Goal: Task Accomplishment & Management: Manage account settings

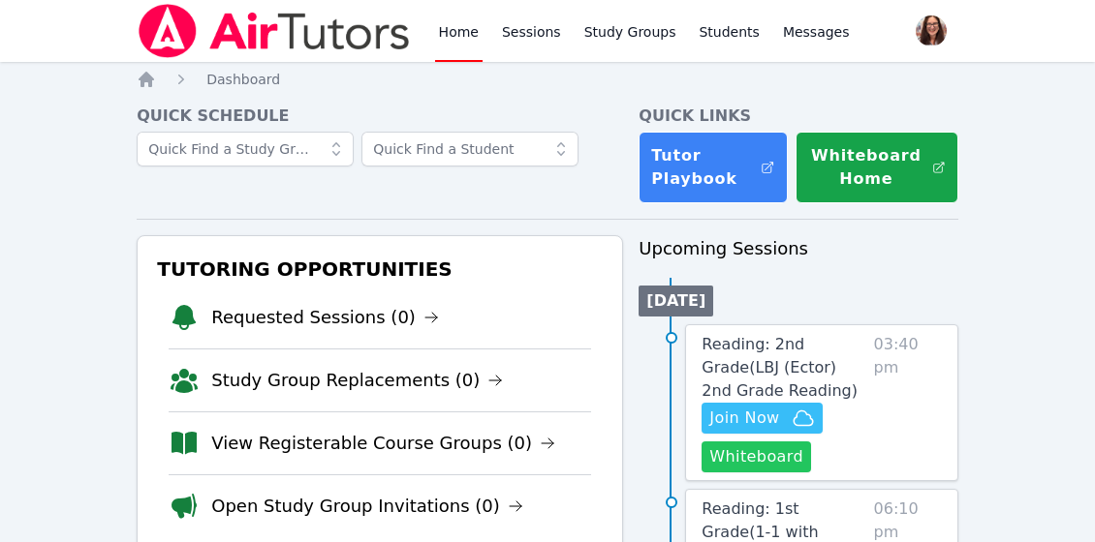
click at [753, 462] on button "Whiteboard" at bounding box center [755, 457] width 109 height 31
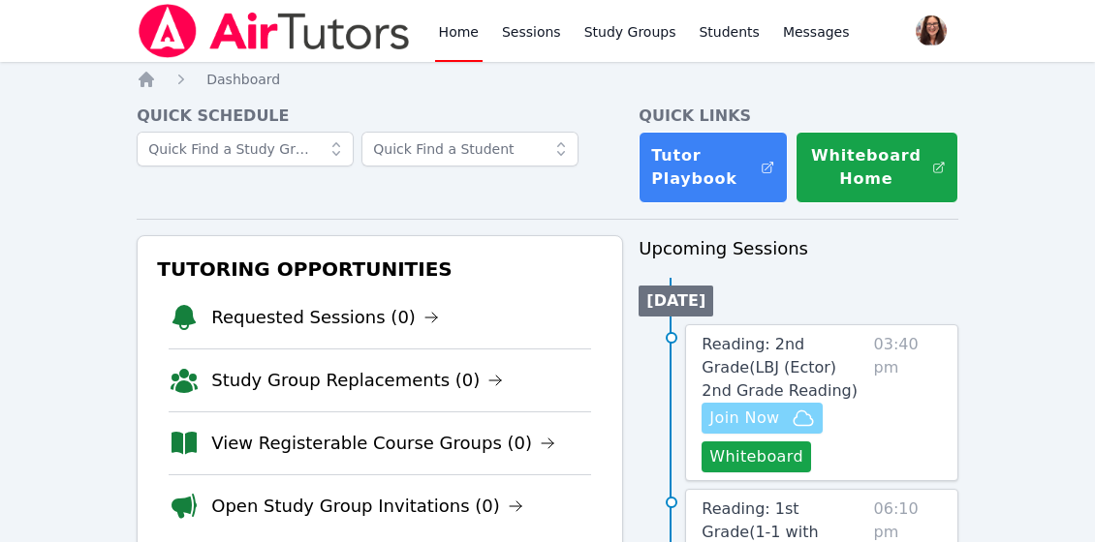
click at [771, 414] on span "Join Now" at bounding box center [744, 418] width 70 height 23
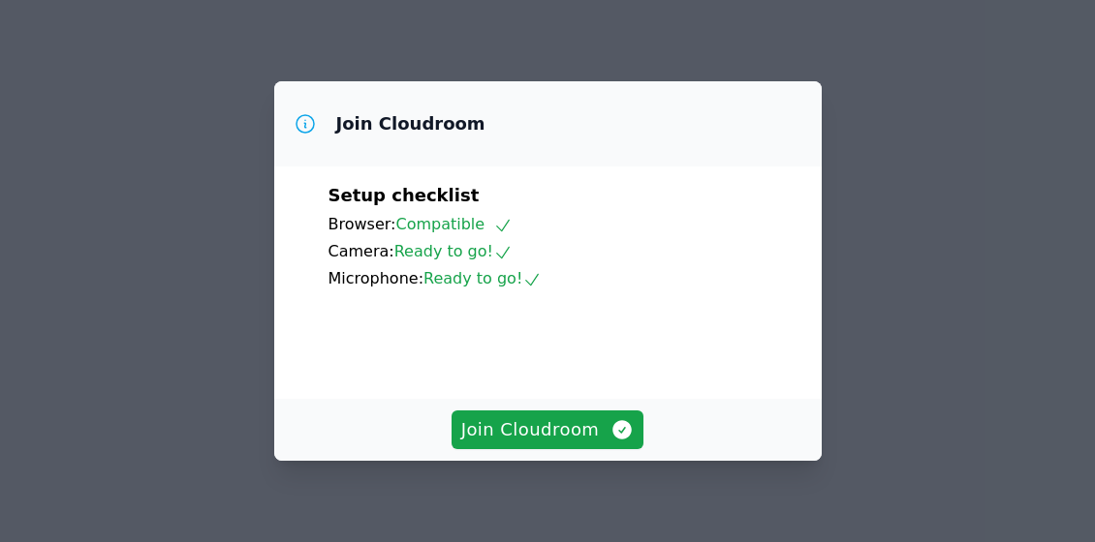
click at [595, 408] on div "Join Cloudroom" at bounding box center [547, 430] width 547 height 62
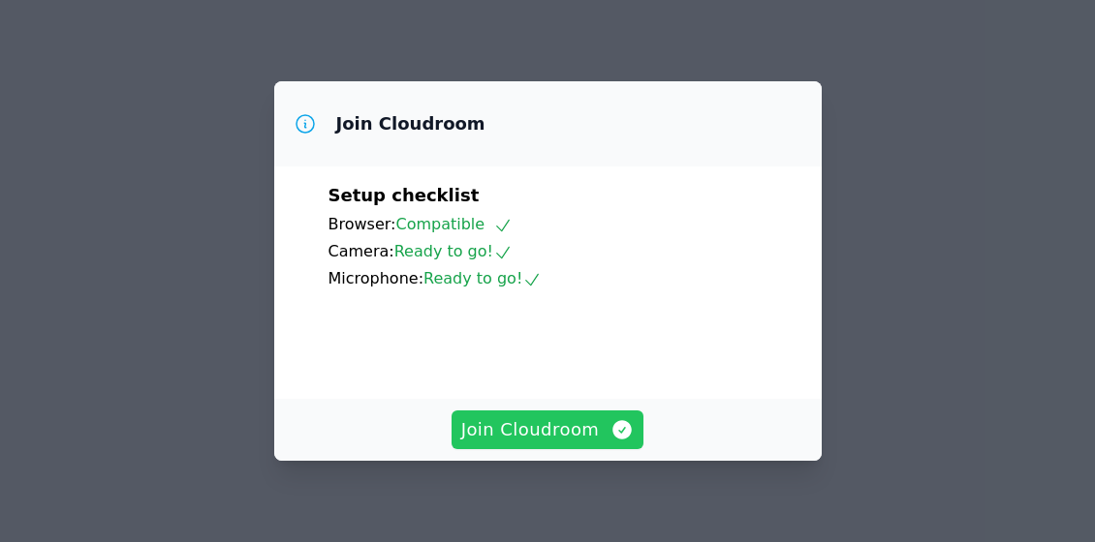
click at [598, 432] on span "Join Cloudroom" at bounding box center [547, 430] width 173 height 27
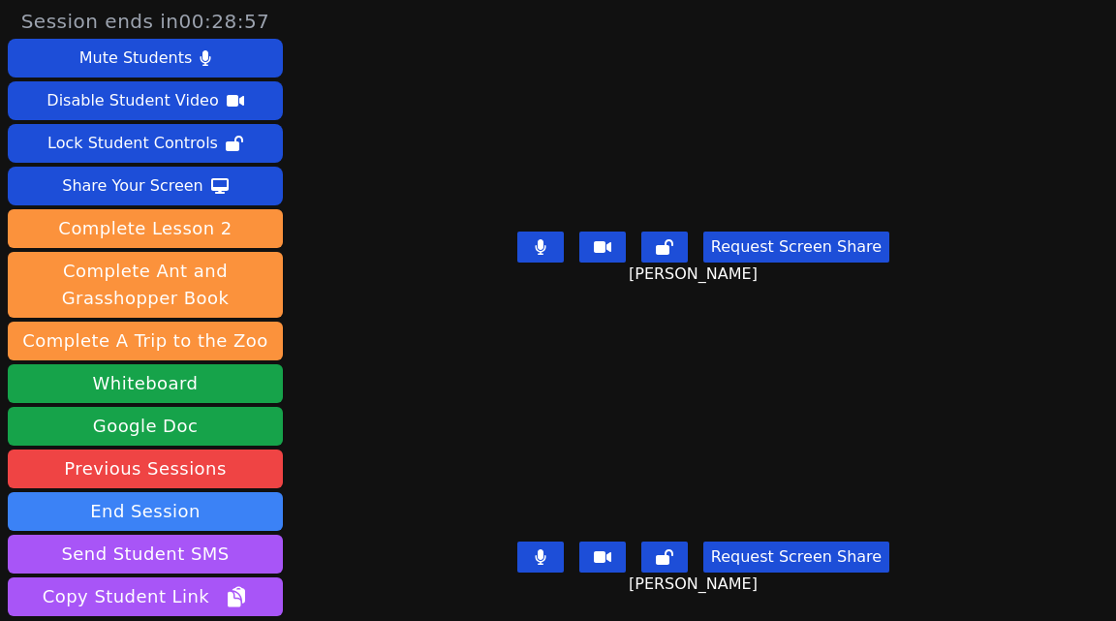
click at [564, 246] on button at bounding box center [540, 247] width 46 height 31
click at [564, 247] on button at bounding box center [540, 247] width 46 height 31
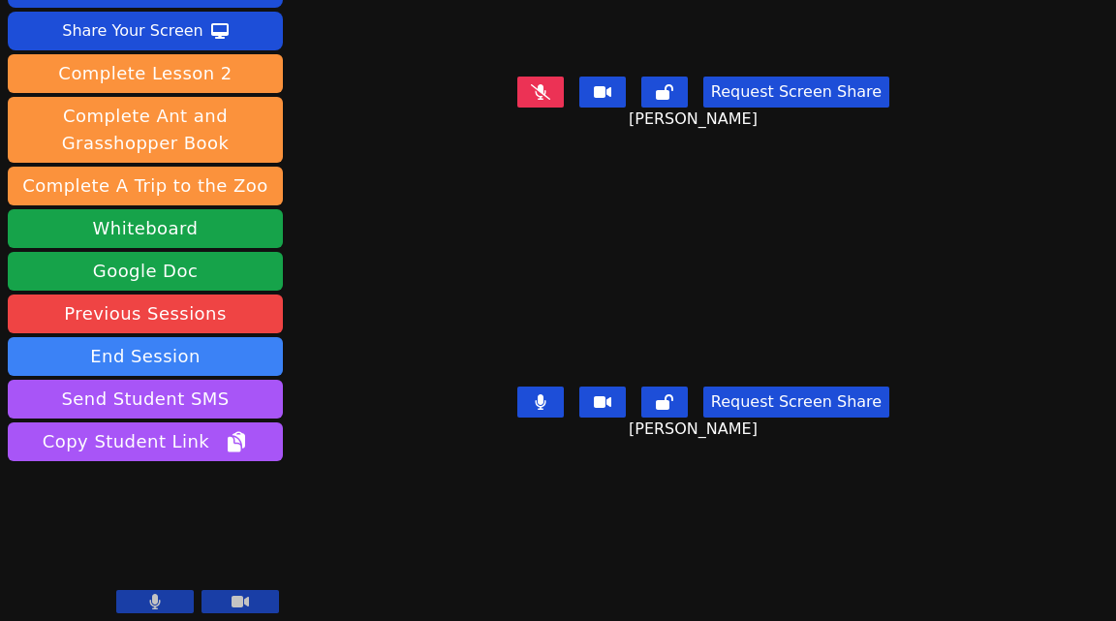
scroll to position [161, 0]
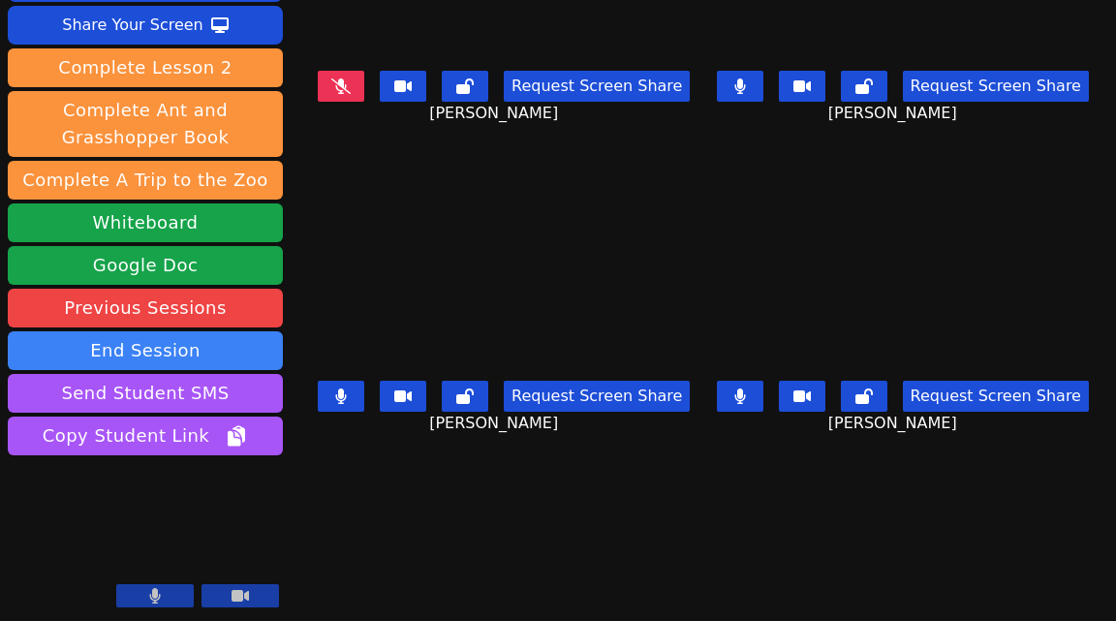
click at [745, 90] on icon at bounding box center [739, 85] width 11 height 15
click at [347, 397] on icon at bounding box center [341, 395] width 11 height 15
click at [759, 401] on button at bounding box center [740, 396] width 46 height 31
click at [356, 88] on button at bounding box center [341, 86] width 46 height 31
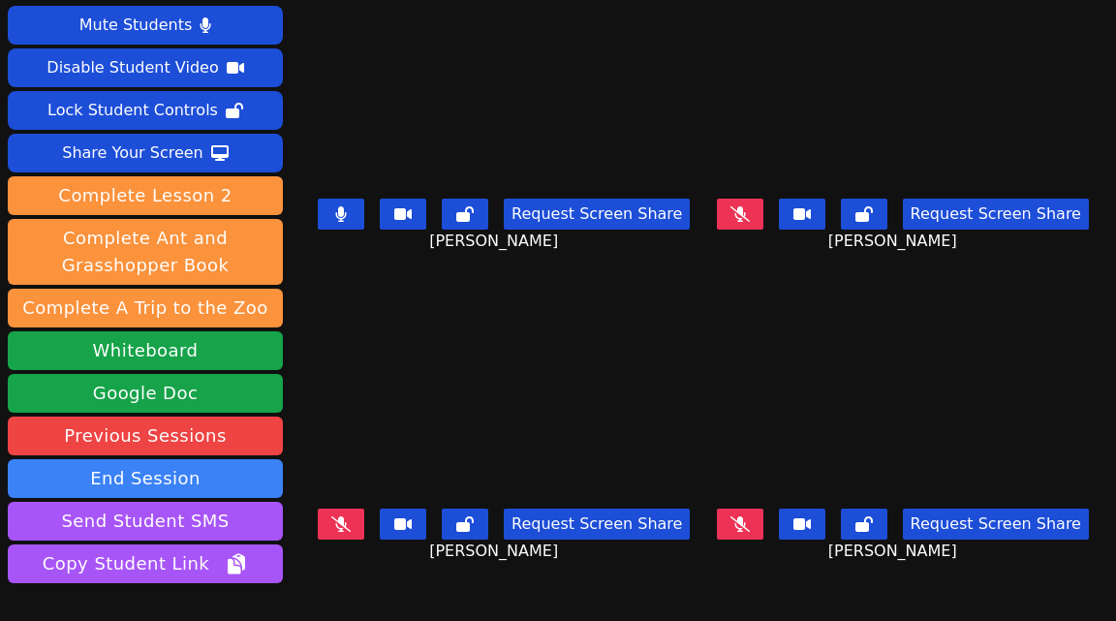
scroll to position [39, 0]
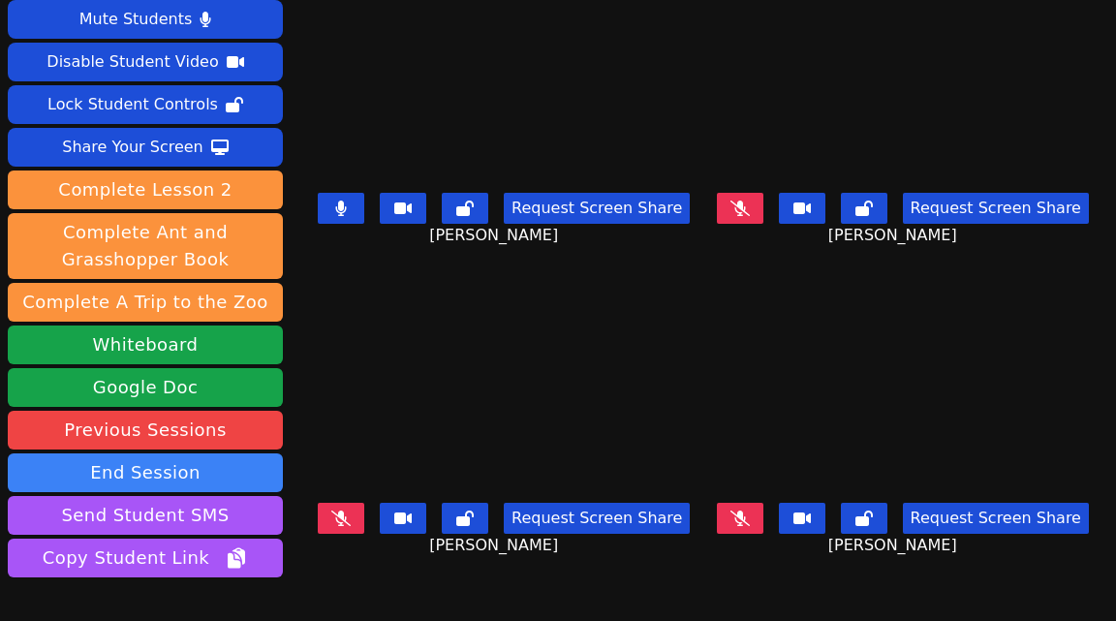
click at [341, 515] on icon at bounding box center [340, 518] width 19 height 15
click at [750, 520] on icon at bounding box center [739, 518] width 19 height 15
click at [745, 515] on icon at bounding box center [739, 518] width 11 height 15
click at [748, 516] on icon at bounding box center [739, 518] width 19 height 15
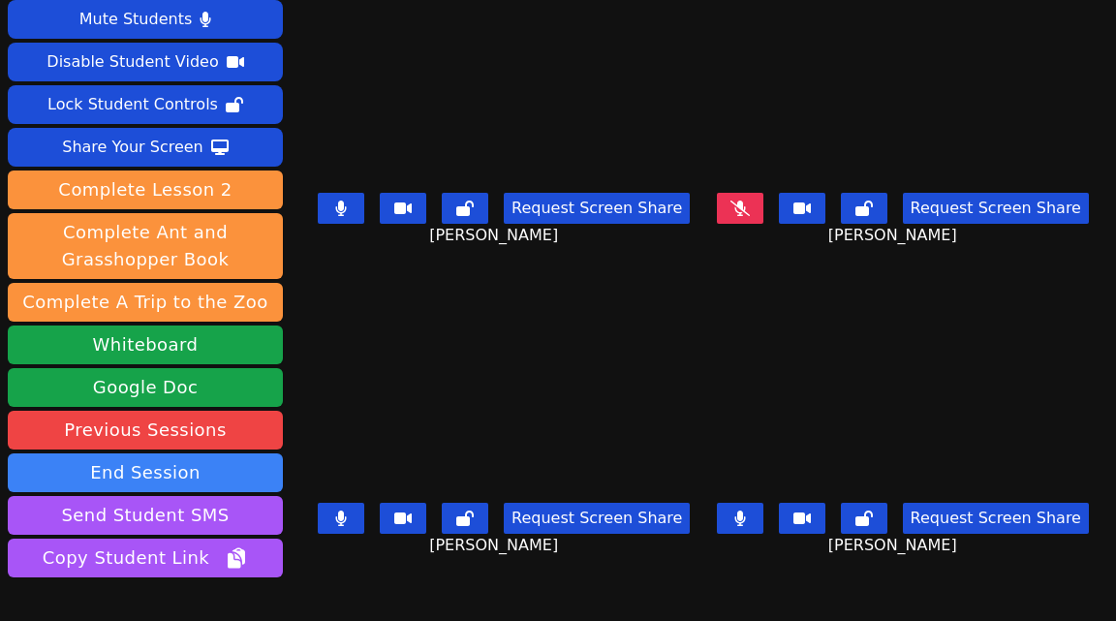
click at [356, 512] on button at bounding box center [341, 518] width 46 height 31
click at [745, 514] on icon at bounding box center [739, 518] width 11 height 15
click at [759, 215] on button at bounding box center [740, 208] width 46 height 31
click at [342, 206] on icon at bounding box center [341, 208] width 12 height 15
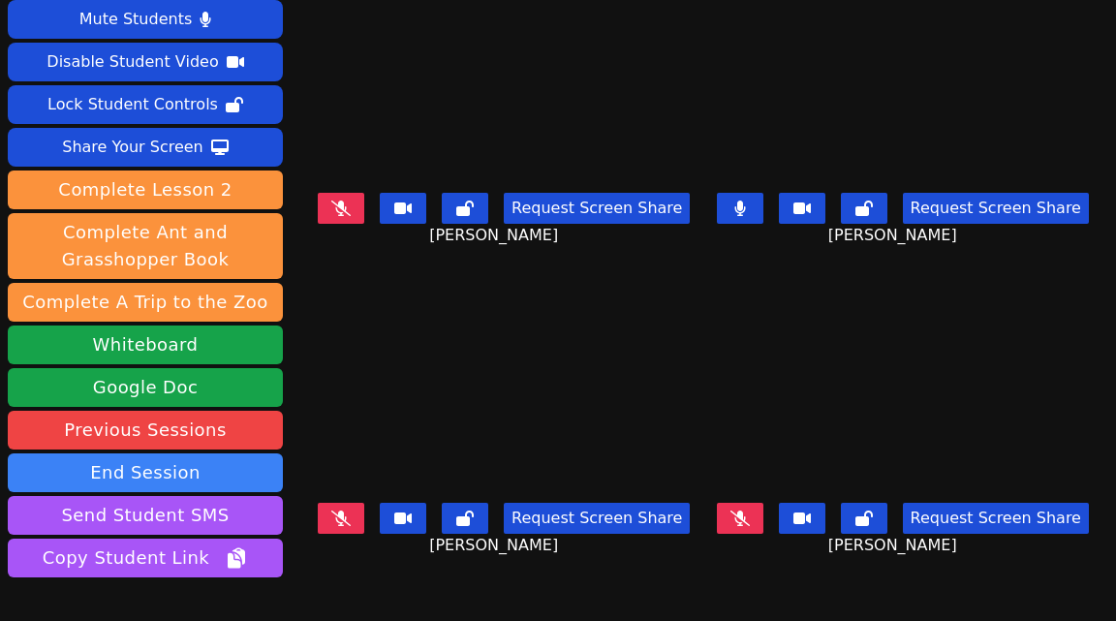
click at [351, 520] on icon at bounding box center [340, 518] width 19 height 15
click at [358, 518] on button at bounding box center [341, 518] width 46 height 31
click at [759, 519] on button at bounding box center [740, 518] width 46 height 31
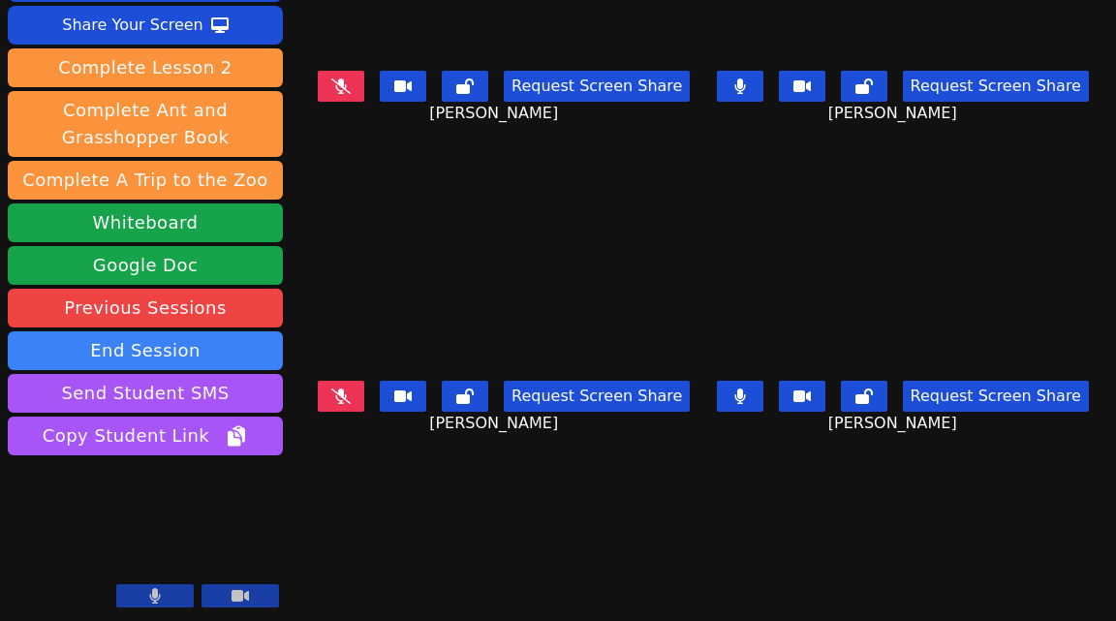
click at [745, 394] on icon at bounding box center [739, 395] width 11 height 15
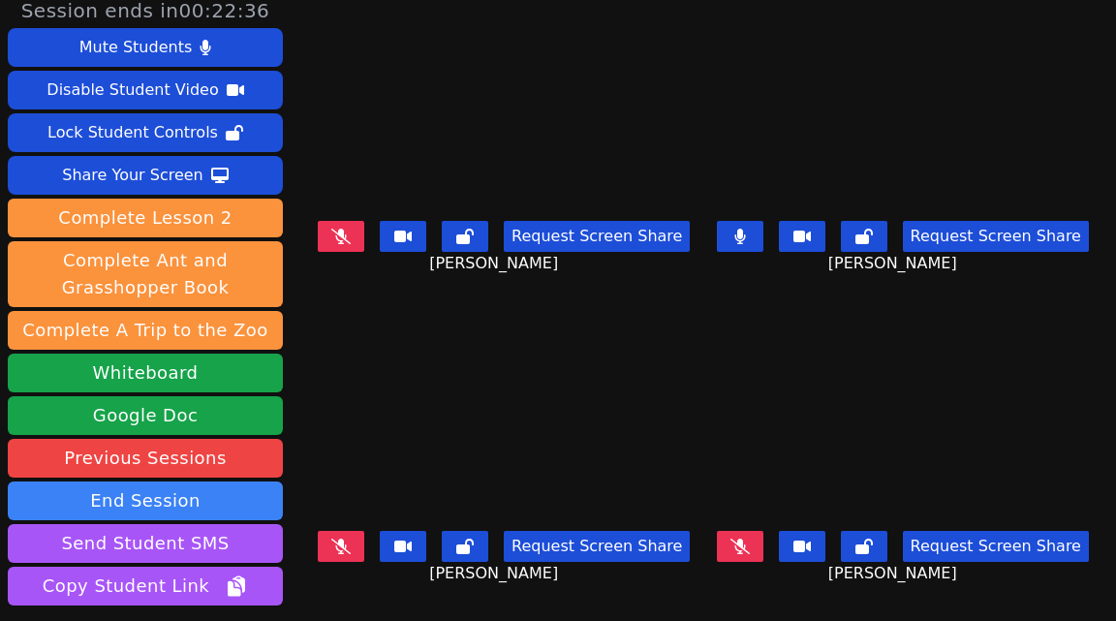
scroll to position [3, 0]
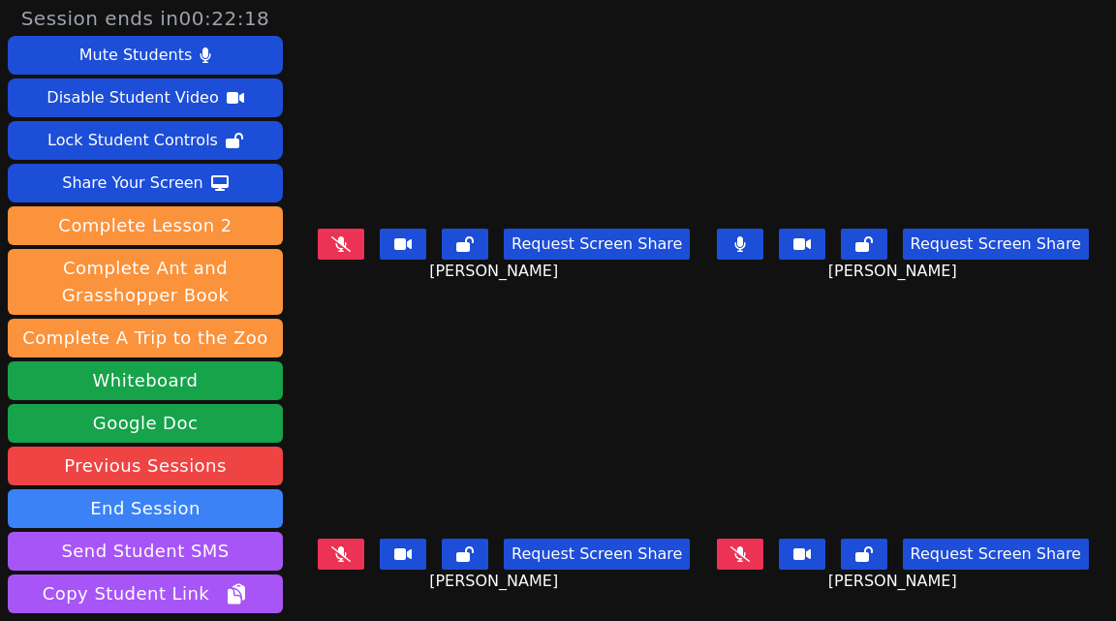
click at [351, 242] on icon at bounding box center [340, 243] width 19 height 15
click at [355, 242] on button at bounding box center [341, 244] width 46 height 31
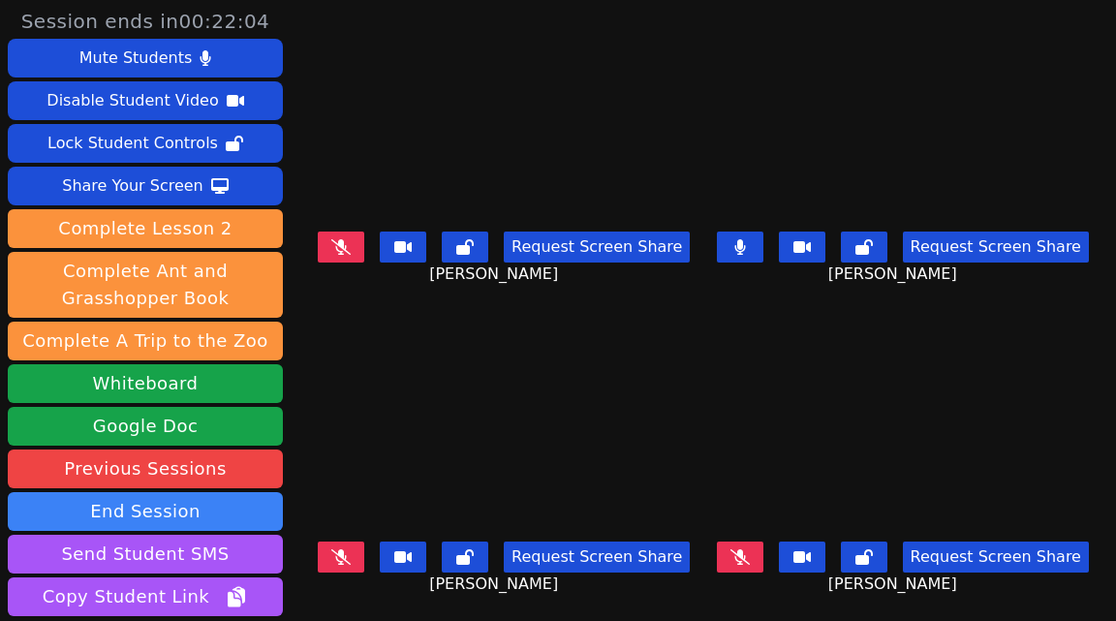
click at [350, 249] on icon at bounding box center [340, 245] width 19 height 15
click at [349, 542] on icon at bounding box center [340, 556] width 19 height 15
click at [347, 247] on icon at bounding box center [341, 246] width 12 height 15
click at [763, 542] on button at bounding box center [740, 557] width 46 height 31
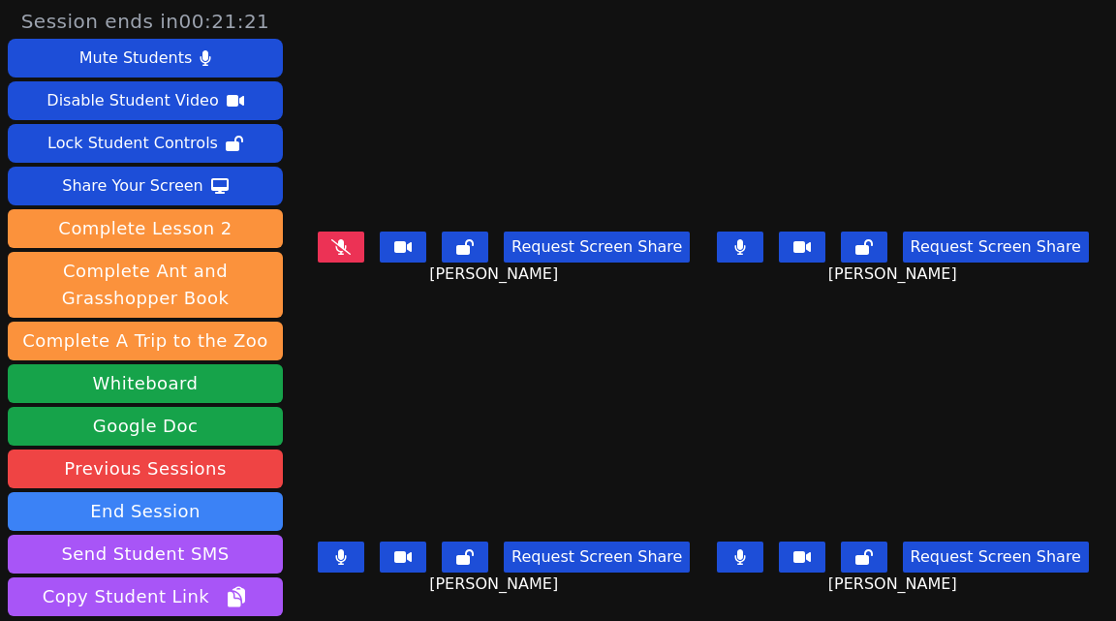
click at [347, 542] on icon at bounding box center [341, 556] width 12 height 15
click at [759, 244] on button at bounding box center [740, 247] width 46 height 31
click at [341, 253] on icon at bounding box center [340, 246] width 19 height 15
click at [741, 542] on button at bounding box center [740, 557] width 46 height 31
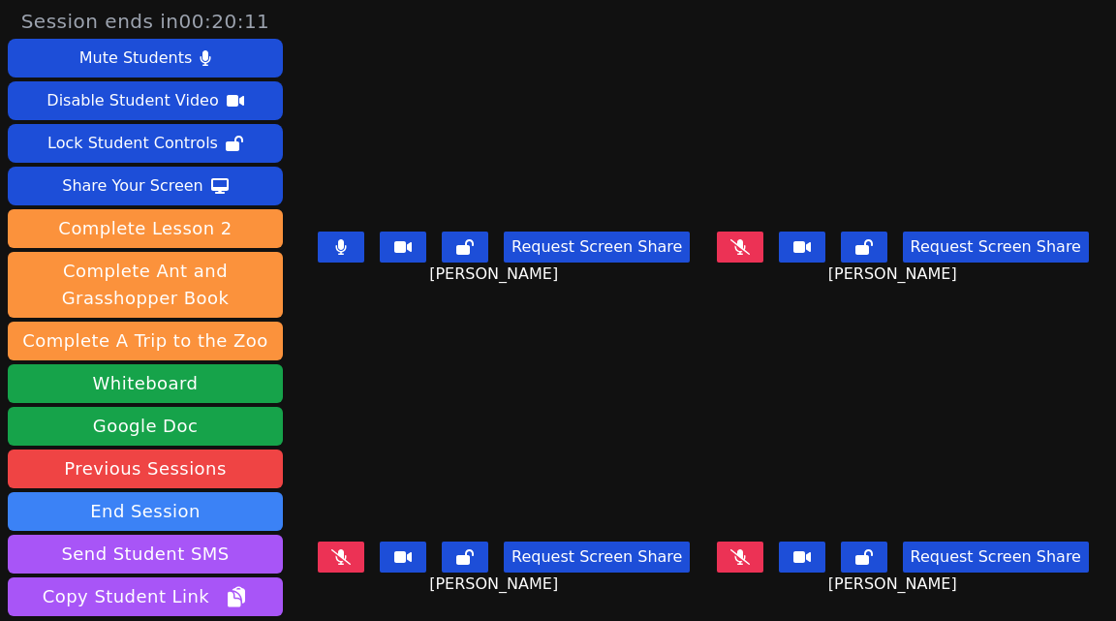
click at [750, 246] on icon at bounding box center [739, 246] width 19 height 15
click at [352, 542] on button at bounding box center [341, 557] width 46 height 31
click at [746, 252] on icon at bounding box center [740, 246] width 12 height 15
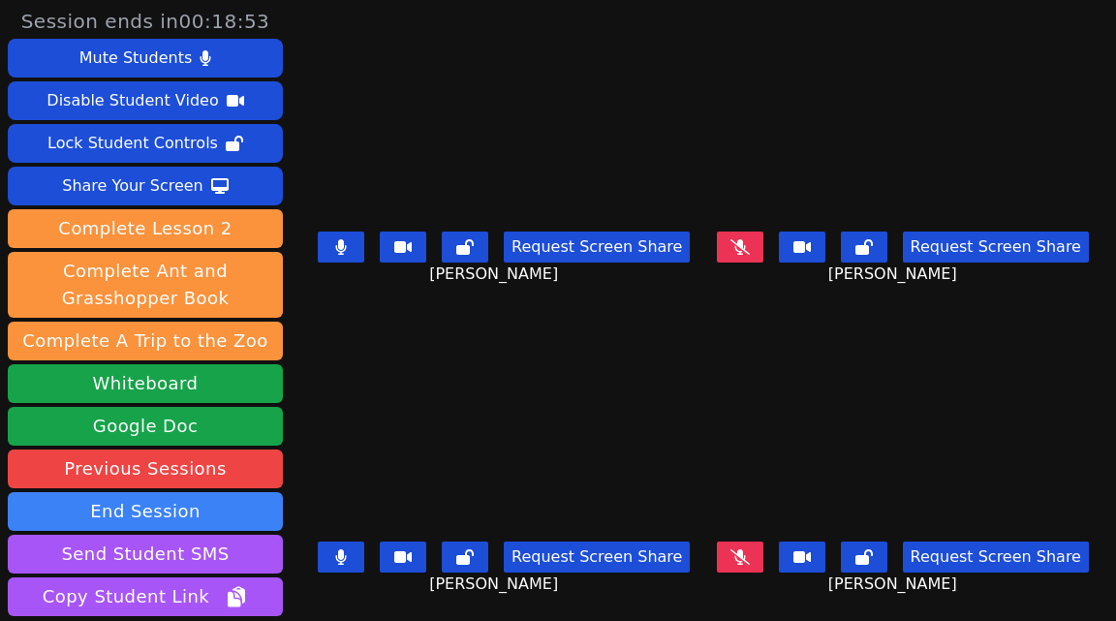
click at [761, 240] on button at bounding box center [740, 247] width 46 height 31
click at [357, 251] on button at bounding box center [341, 247] width 46 height 31
click at [355, 542] on button at bounding box center [341, 557] width 46 height 31
click at [348, 542] on icon at bounding box center [340, 556] width 19 height 15
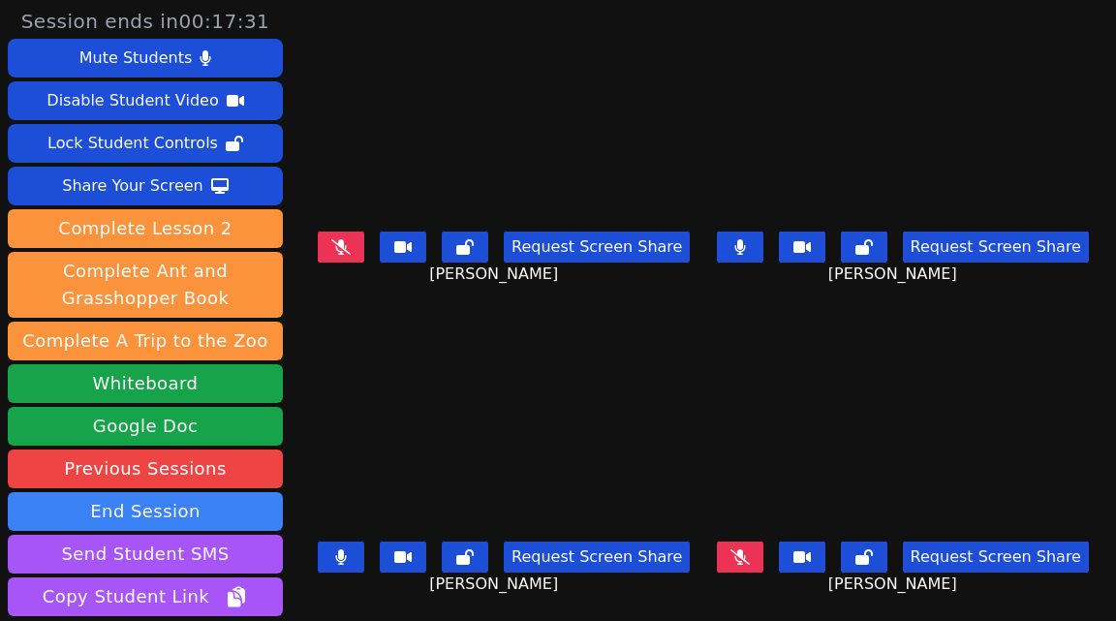
click at [364, 243] on button at bounding box center [341, 247] width 46 height 31
click at [356, 542] on button at bounding box center [341, 557] width 46 height 31
click at [356, 247] on button at bounding box center [341, 247] width 46 height 31
click at [344, 542] on button at bounding box center [341, 557] width 46 height 31
click at [347, 542] on icon at bounding box center [341, 556] width 11 height 15
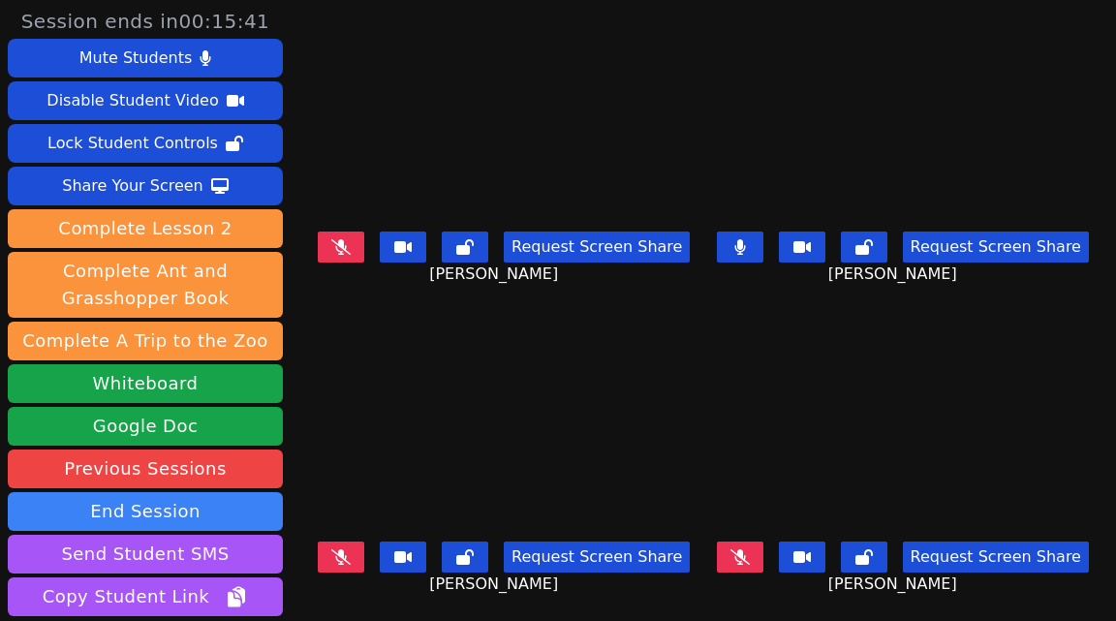
click at [750, 542] on icon at bounding box center [739, 556] width 19 height 15
click at [757, 542] on button at bounding box center [740, 557] width 46 height 31
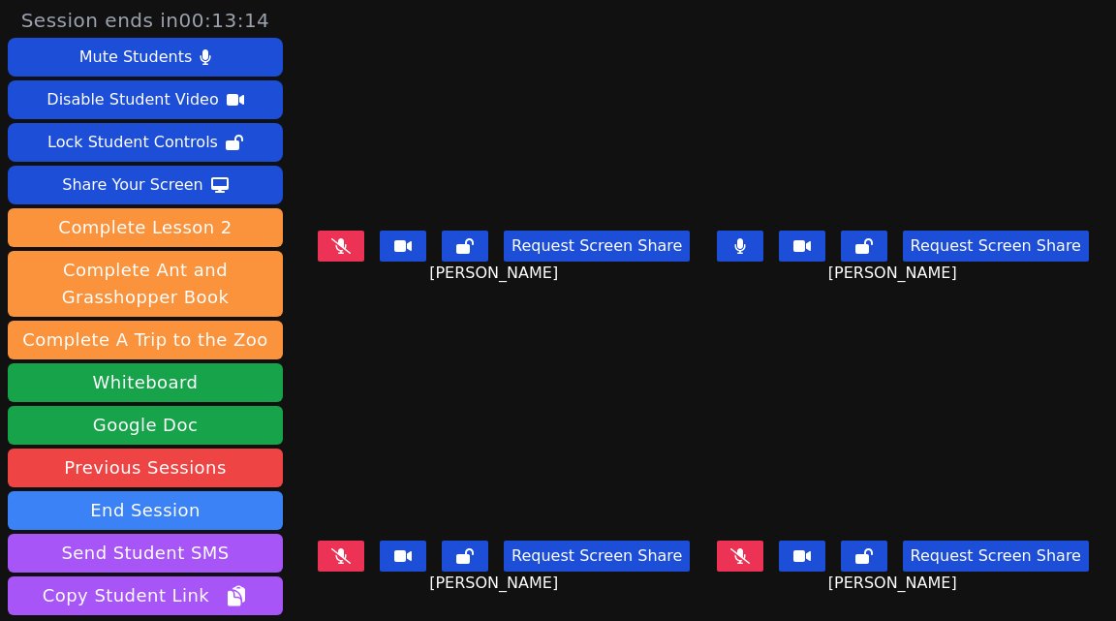
click at [745, 542] on icon at bounding box center [739, 555] width 19 height 15
click at [348, 253] on icon at bounding box center [340, 244] width 19 height 15
click at [746, 542] on icon at bounding box center [740, 555] width 12 height 15
click at [340, 542] on icon at bounding box center [340, 555] width 19 height 15
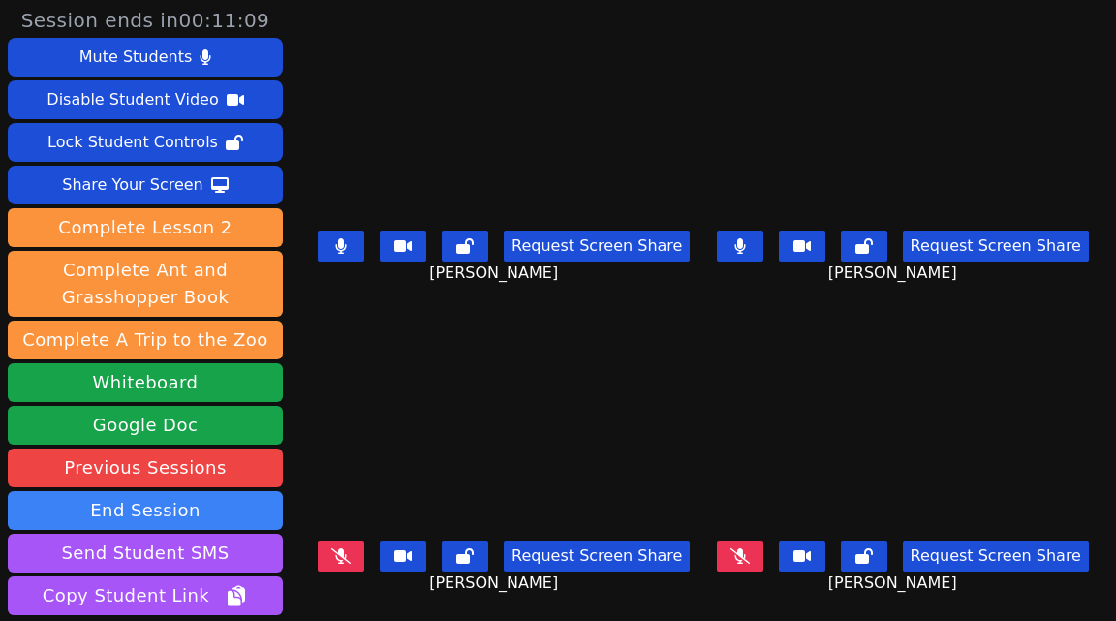
click at [340, 542] on icon at bounding box center [340, 555] width 19 height 15
click at [745, 239] on icon at bounding box center [739, 245] width 11 height 15
click at [347, 251] on icon at bounding box center [341, 245] width 12 height 15
click at [347, 542] on icon at bounding box center [341, 555] width 12 height 15
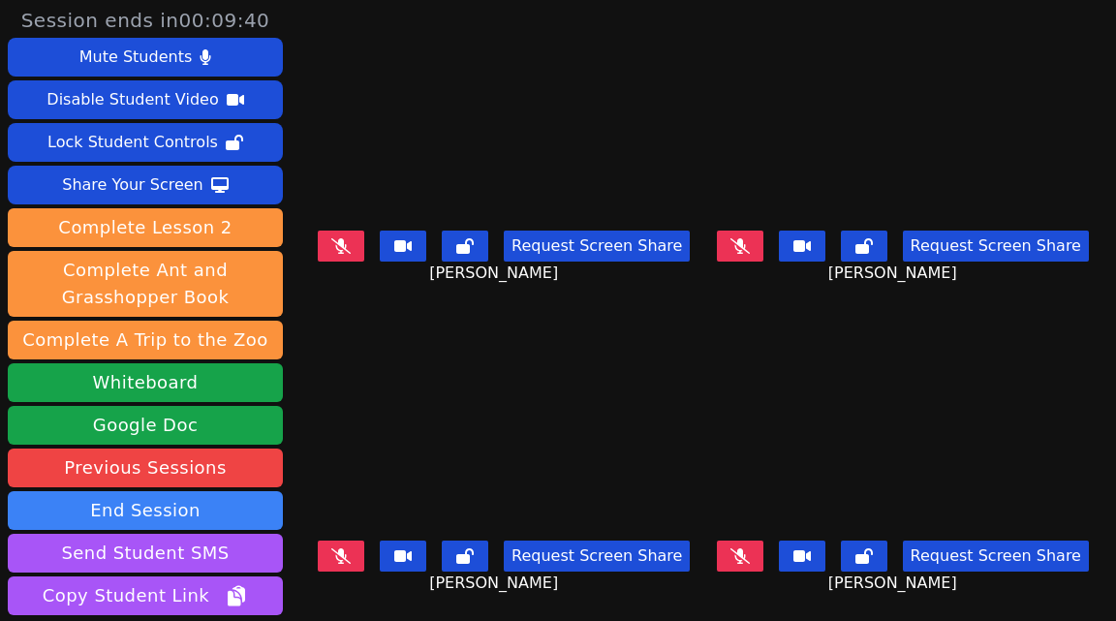
click at [341, 244] on icon at bounding box center [340, 245] width 19 height 15
click at [750, 542] on icon at bounding box center [739, 555] width 19 height 15
click at [346, 241] on icon at bounding box center [341, 245] width 11 height 15
click at [750, 243] on icon at bounding box center [739, 245] width 19 height 15
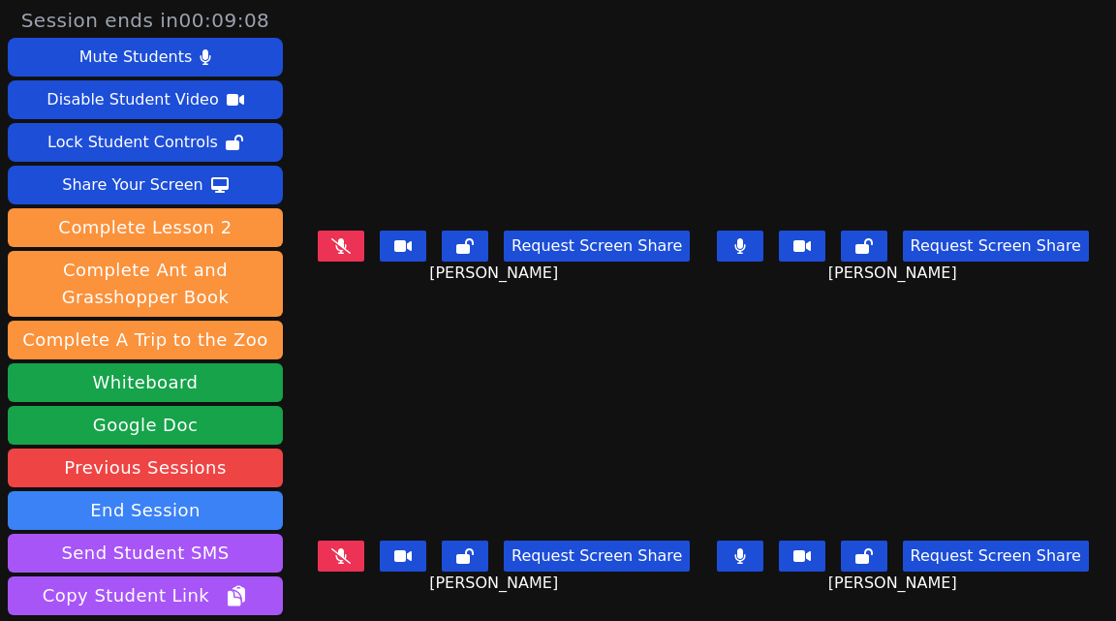
click at [760, 542] on button at bounding box center [740, 556] width 46 height 31
click at [357, 542] on button at bounding box center [341, 556] width 46 height 31
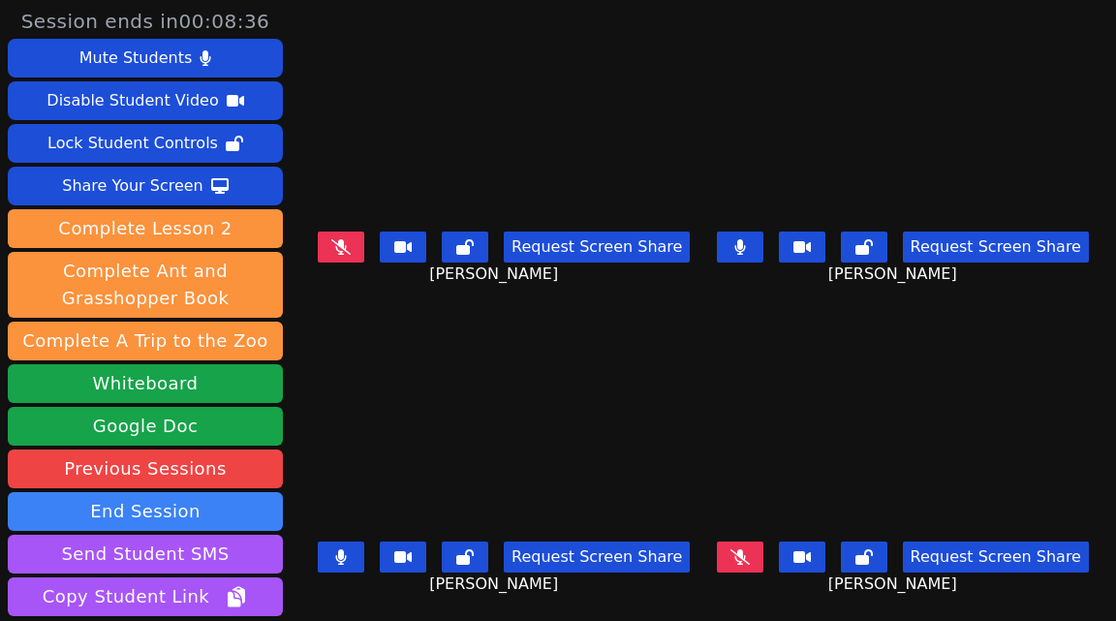
click at [746, 249] on icon at bounding box center [740, 246] width 12 height 15
click at [750, 249] on icon at bounding box center [739, 246] width 19 height 15
click at [351, 251] on icon at bounding box center [340, 245] width 19 height 15
click at [750, 542] on icon at bounding box center [739, 556] width 19 height 15
click at [756, 245] on button at bounding box center [740, 247] width 46 height 31
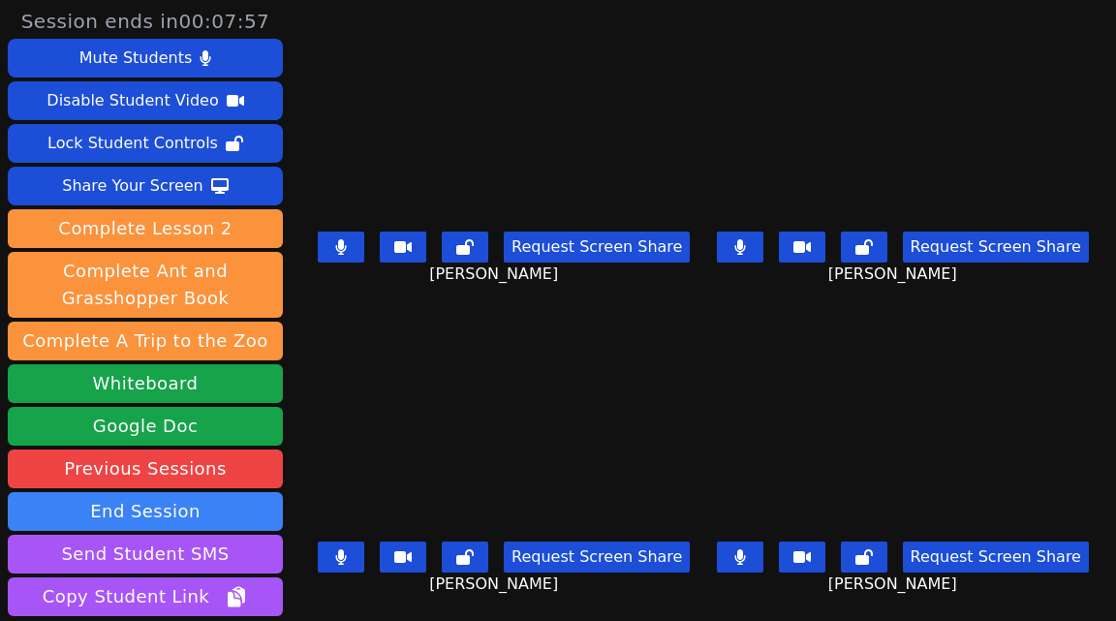
click at [756, 245] on button at bounding box center [740, 247] width 46 height 31
click at [750, 252] on icon at bounding box center [739, 246] width 19 height 15
click at [354, 252] on button at bounding box center [341, 247] width 46 height 31
click at [746, 542] on icon at bounding box center [740, 556] width 12 height 15
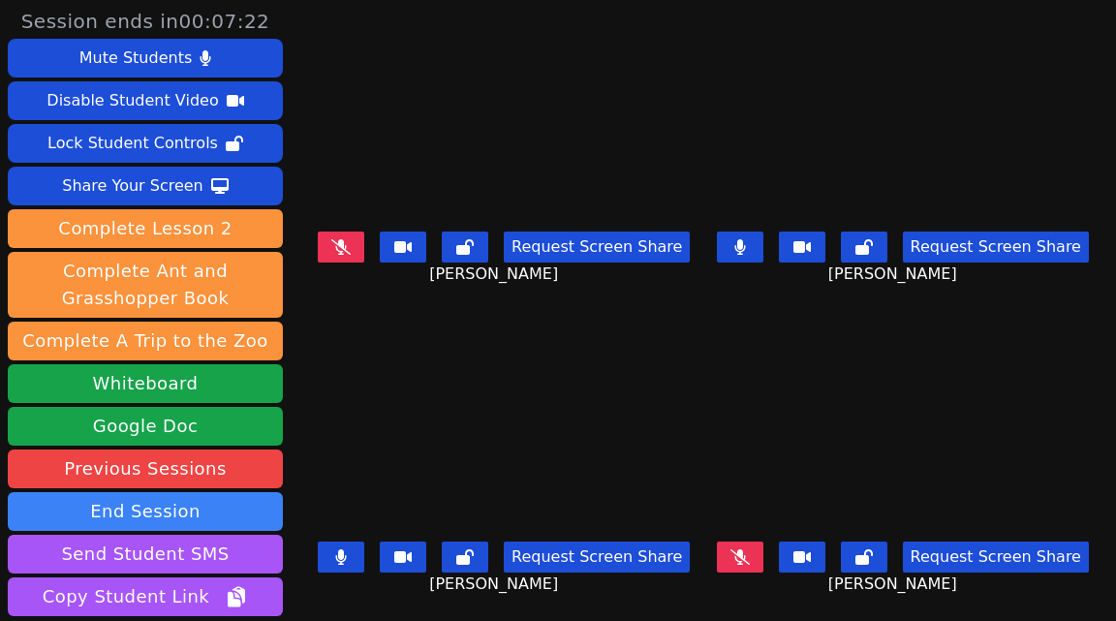
click at [335, 542] on button at bounding box center [341, 557] width 46 height 31
click at [754, 236] on button at bounding box center [740, 247] width 46 height 31
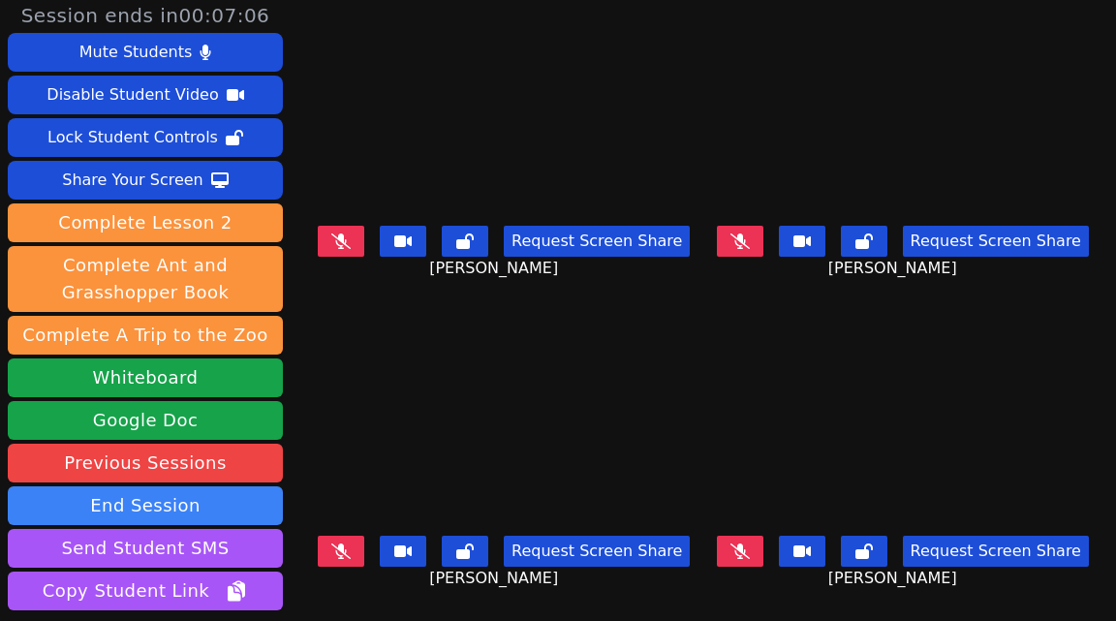
scroll to position [3, 0]
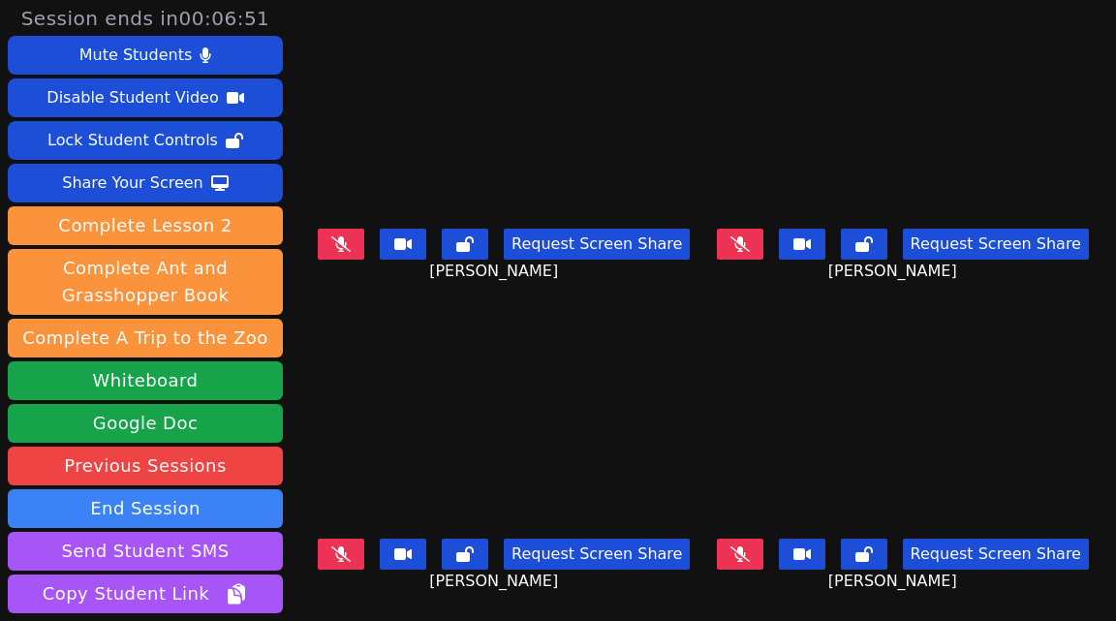
click at [750, 542] on icon at bounding box center [739, 553] width 19 height 15
click at [762, 542] on button at bounding box center [740, 554] width 46 height 31
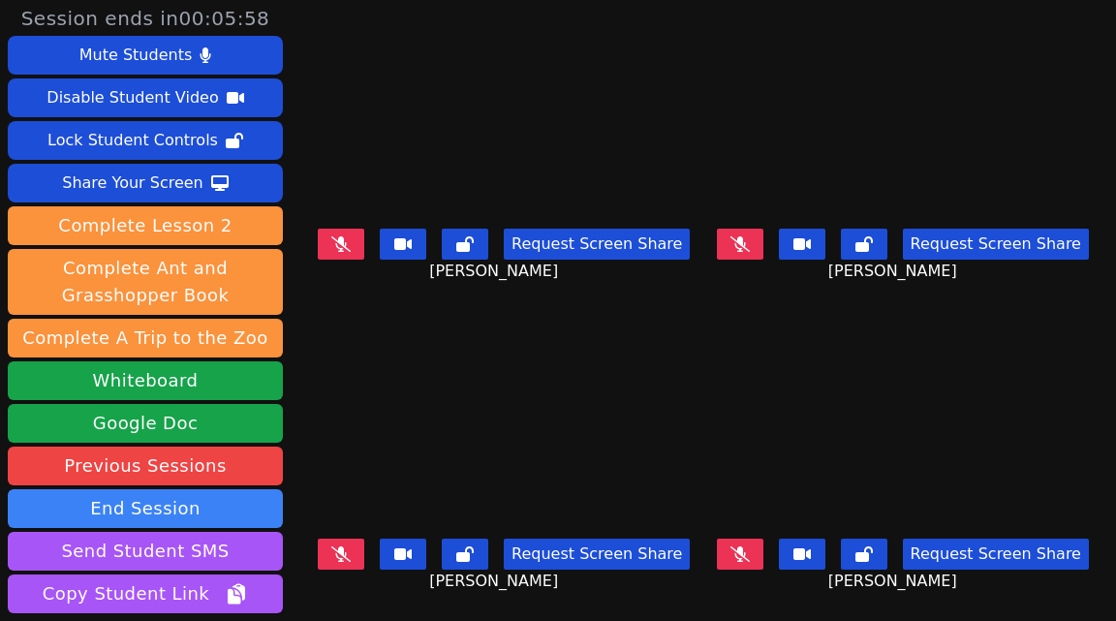
click at [357, 542] on button at bounding box center [341, 554] width 46 height 31
click at [336, 246] on icon at bounding box center [340, 243] width 19 height 15
click at [347, 542] on icon at bounding box center [341, 553] width 11 height 15
click at [749, 238] on icon at bounding box center [739, 242] width 19 height 15
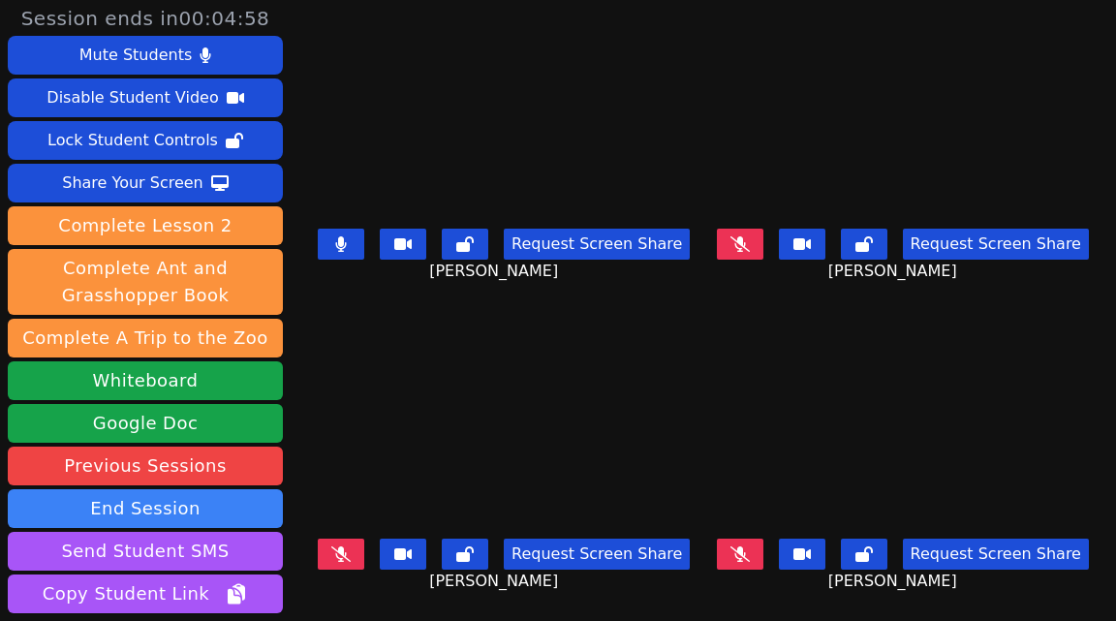
click at [749, 238] on icon at bounding box center [739, 242] width 19 height 15
click at [347, 243] on icon at bounding box center [341, 243] width 12 height 15
click at [344, 239] on icon at bounding box center [340, 242] width 19 height 15
click at [746, 249] on icon at bounding box center [740, 243] width 12 height 15
click at [756, 542] on button at bounding box center [740, 554] width 46 height 31
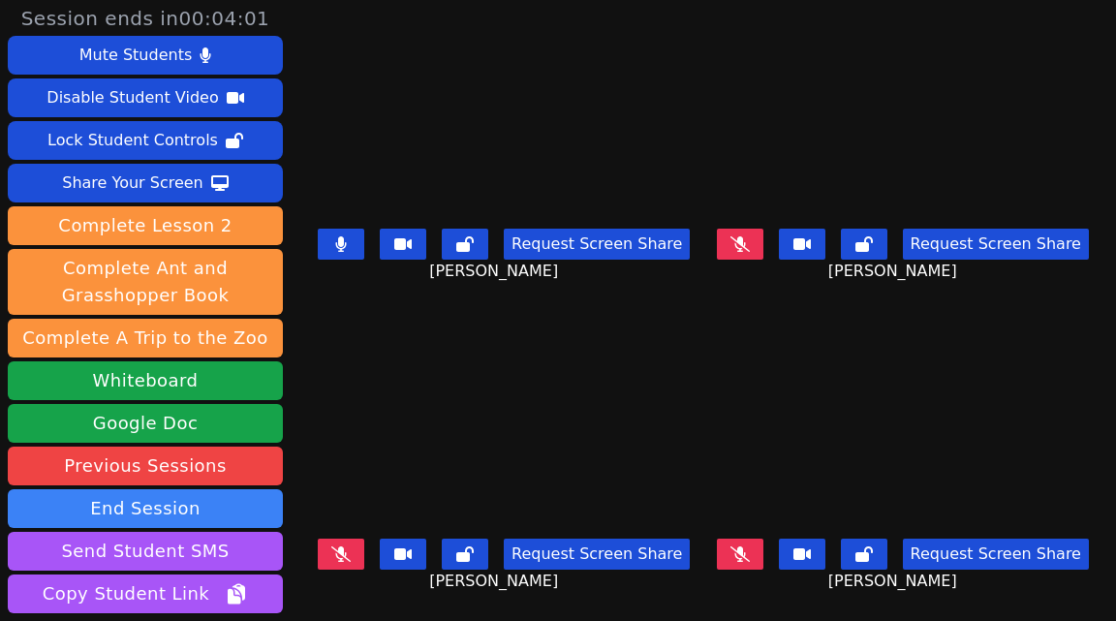
click at [756, 542] on button at bounding box center [740, 554] width 46 height 31
click at [746, 542] on icon at bounding box center [740, 553] width 12 height 15
click at [343, 542] on icon at bounding box center [340, 553] width 19 height 15
click at [749, 245] on icon at bounding box center [739, 243] width 19 height 15
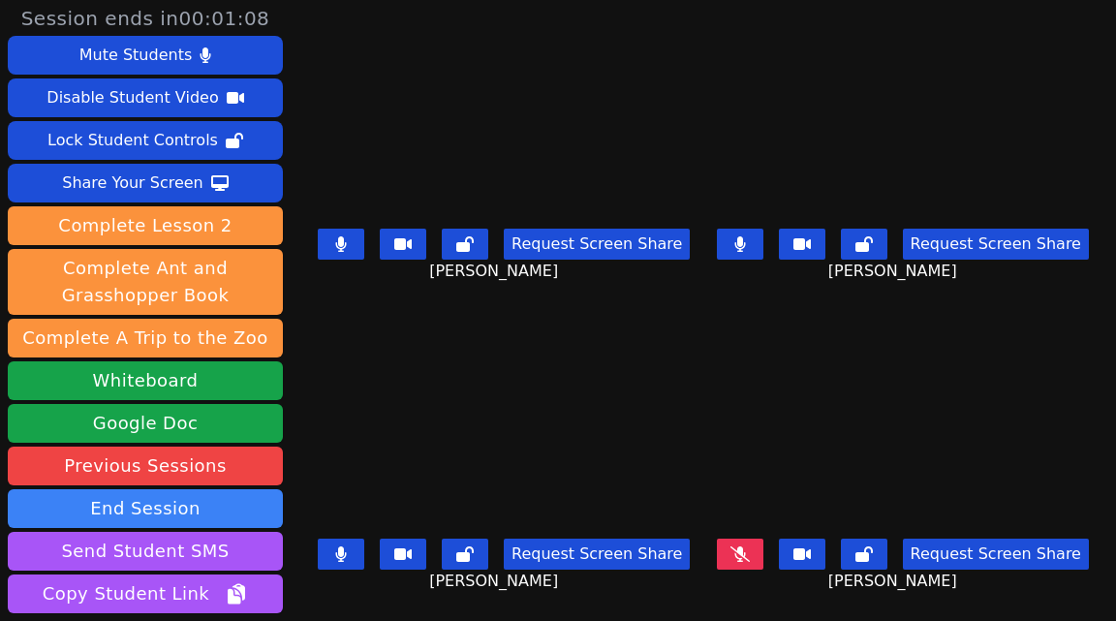
click at [355, 251] on button at bounding box center [341, 244] width 46 height 31
click at [347, 542] on icon at bounding box center [341, 553] width 12 height 15
click at [761, 241] on button at bounding box center [740, 244] width 46 height 31
click at [751, 542] on button at bounding box center [740, 554] width 46 height 31
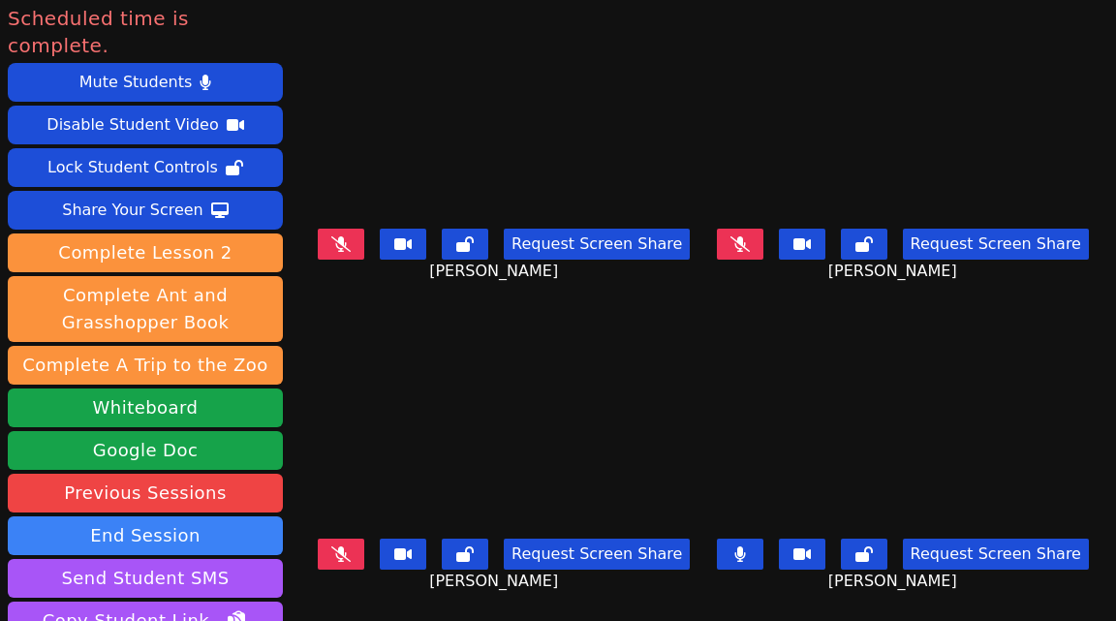
click at [750, 244] on icon at bounding box center [739, 243] width 19 height 15
click at [351, 542] on icon at bounding box center [340, 553] width 19 height 15
click at [358, 246] on button at bounding box center [341, 244] width 46 height 31
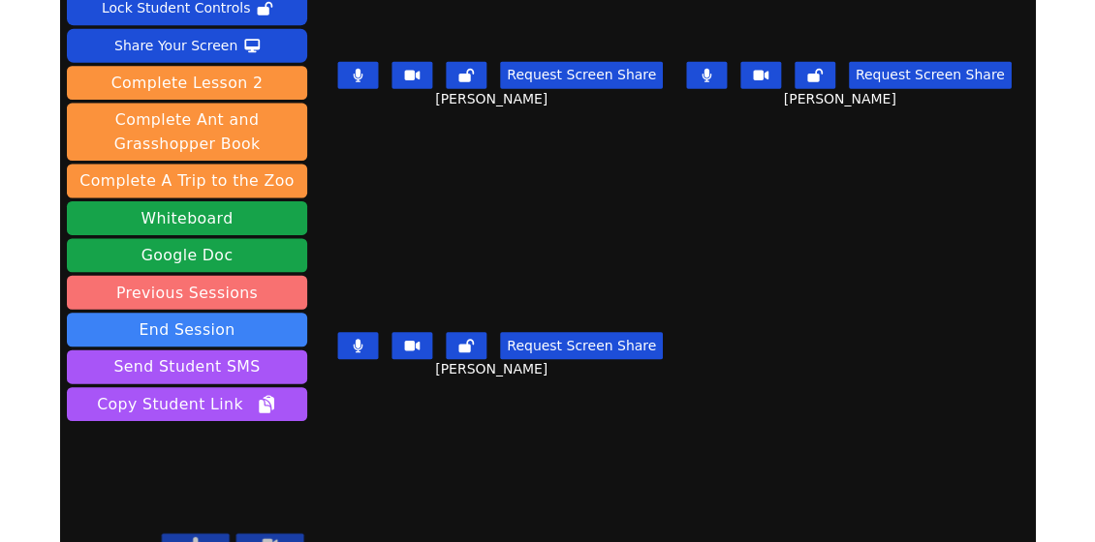
scroll to position [0, 0]
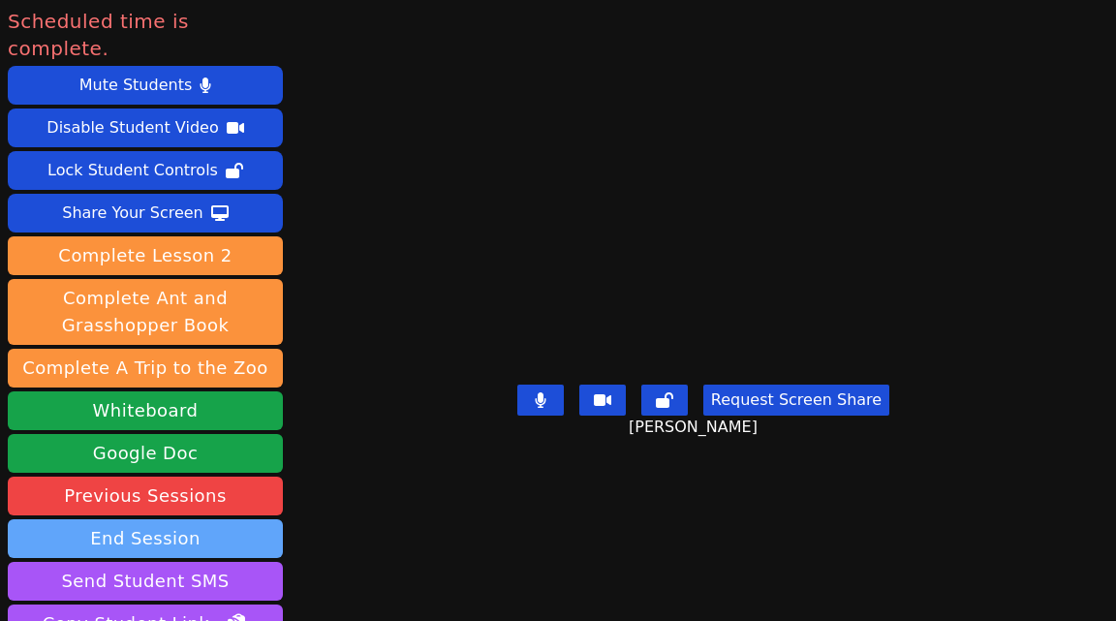
click at [136, 519] on button "End Session" at bounding box center [145, 538] width 275 height 39
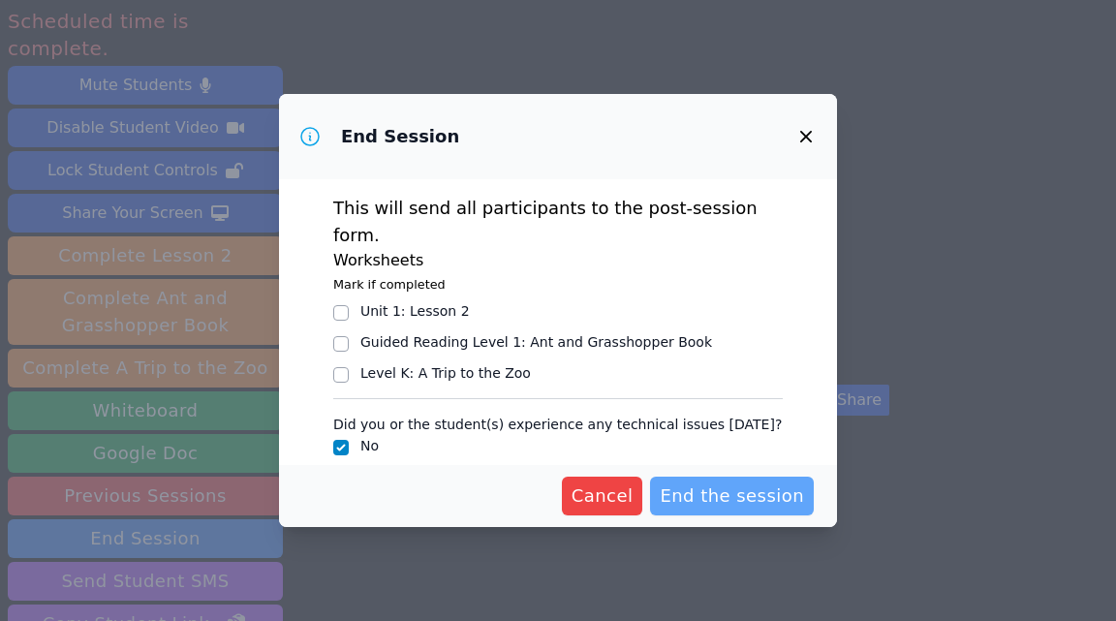
click at [724, 488] on span "End the session" at bounding box center [732, 495] width 144 height 27
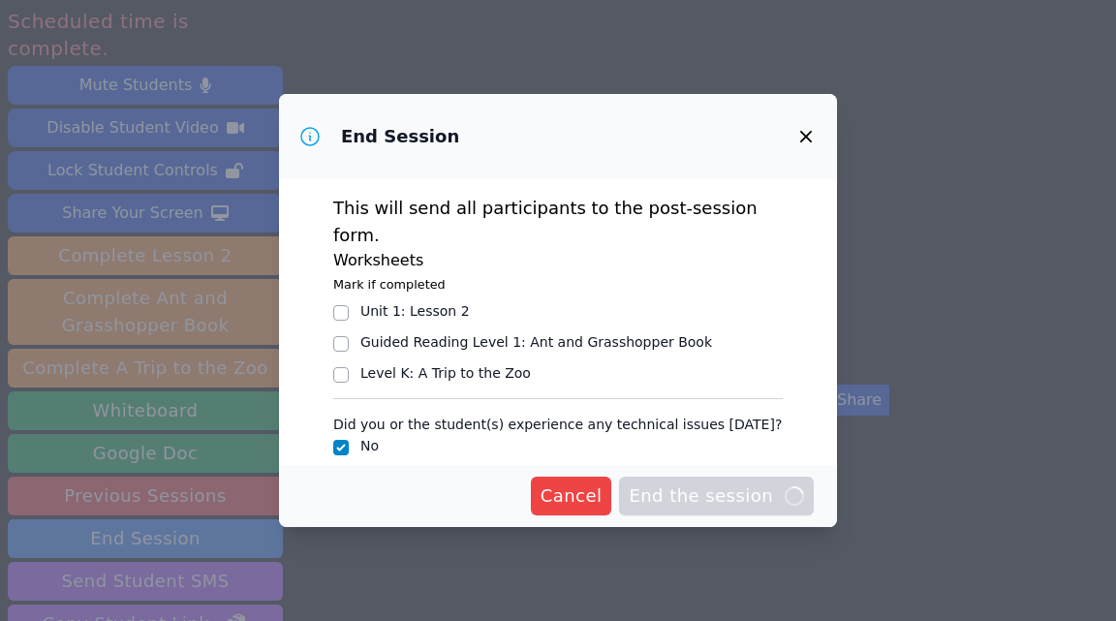
click at [810, 134] on icon "button" at bounding box center [805, 136] width 23 height 23
click at [805, 138] on icon "button" at bounding box center [806, 137] width 12 height 12
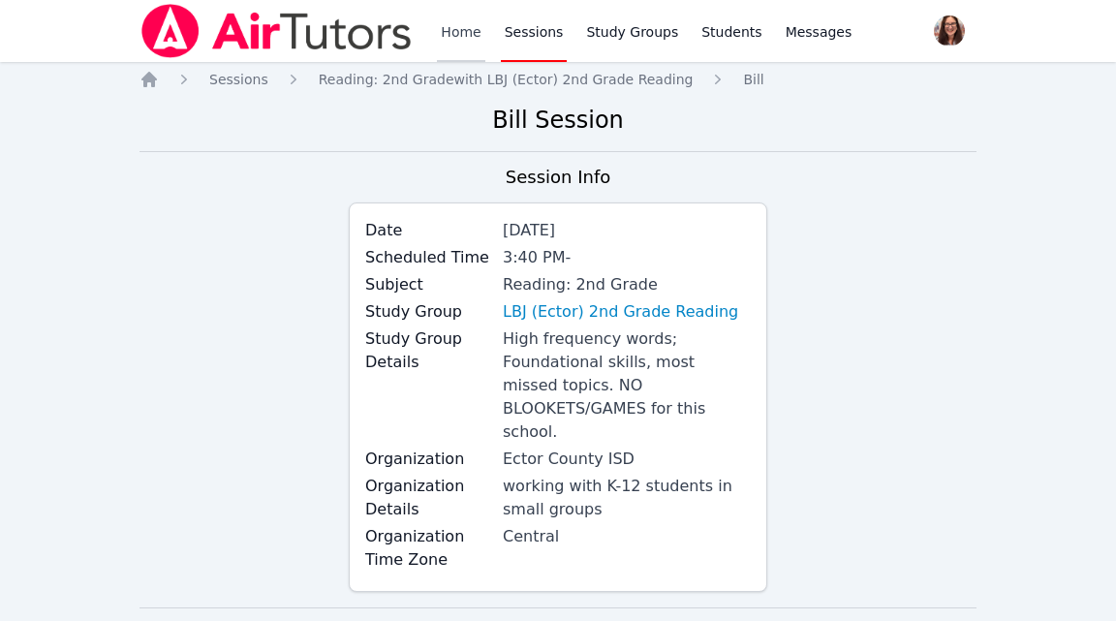
click at [450, 26] on link "Home" at bounding box center [460, 31] width 47 height 62
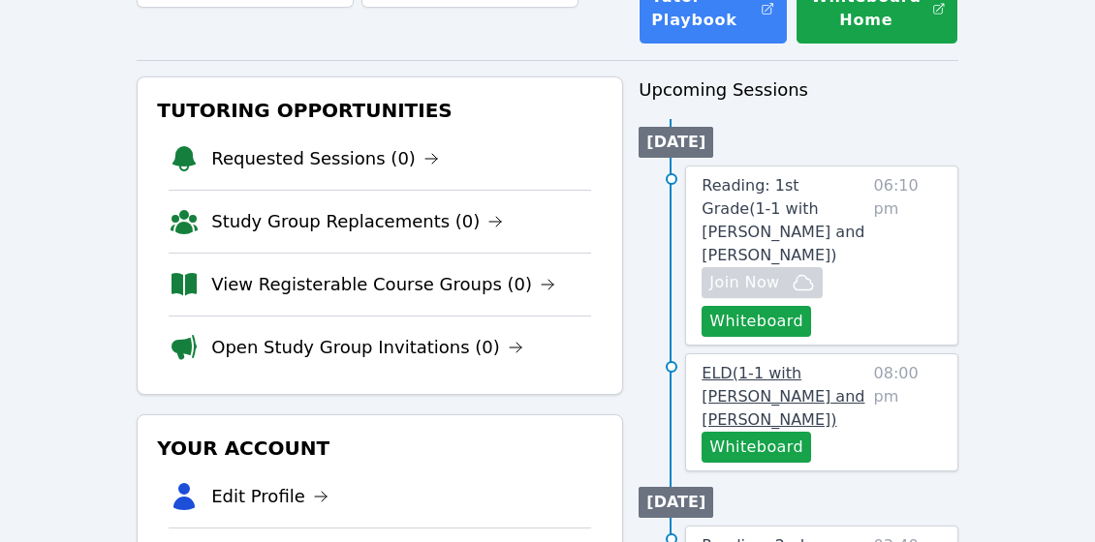
scroll to position [184, 0]
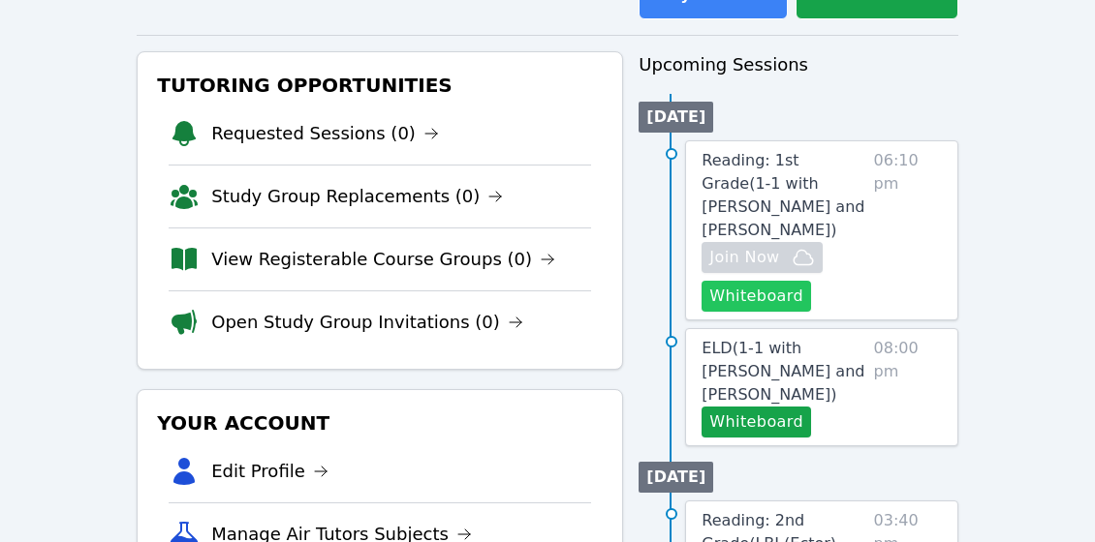
click at [766, 281] on button "Whiteboard" at bounding box center [755, 296] width 109 height 31
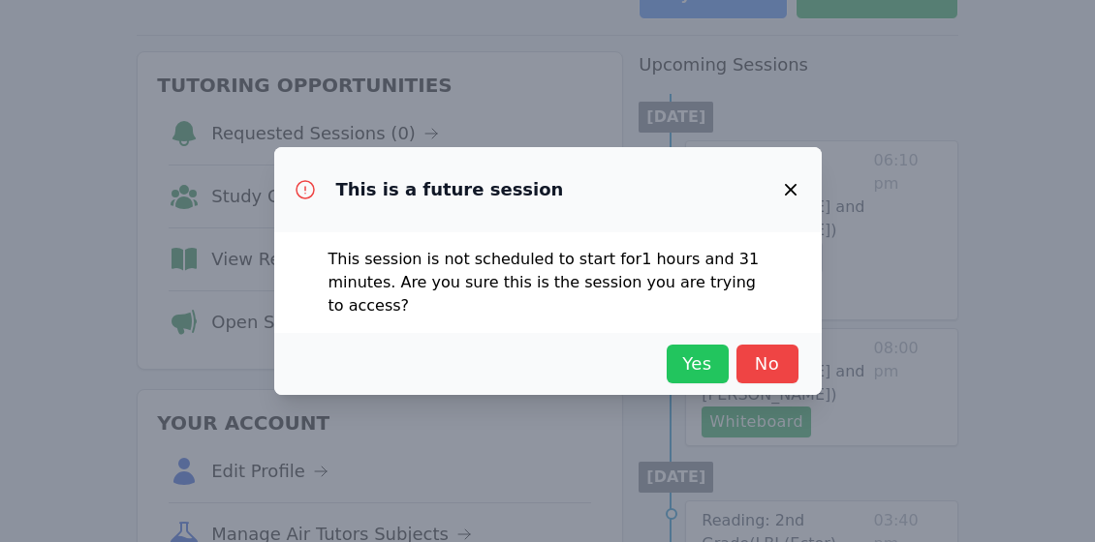
click at [691, 367] on span "Yes" at bounding box center [697, 364] width 43 height 27
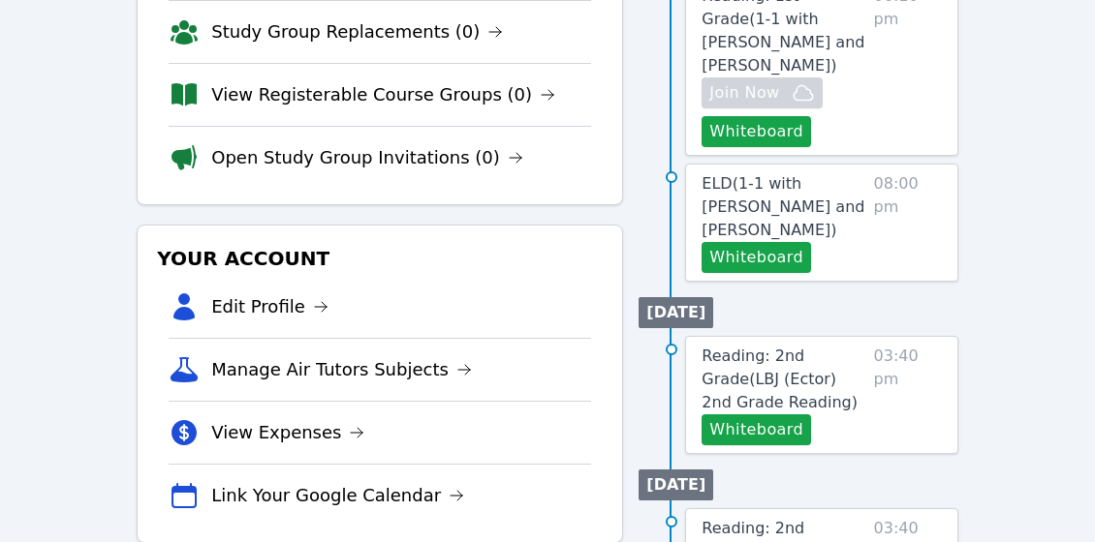
scroll to position [350, 0]
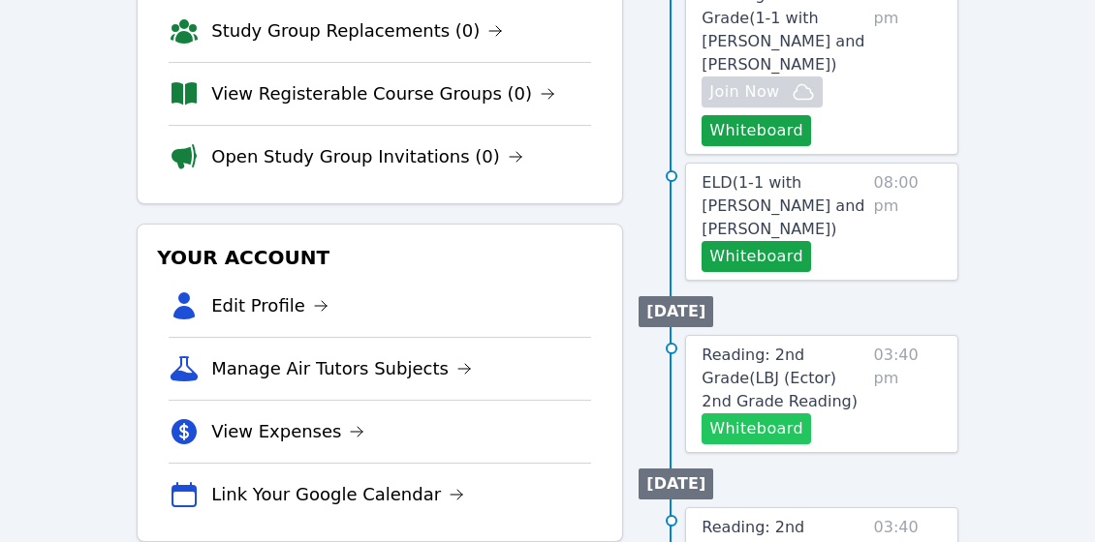
click at [772, 414] on button "Whiteboard" at bounding box center [755, 429] width 109 height 31
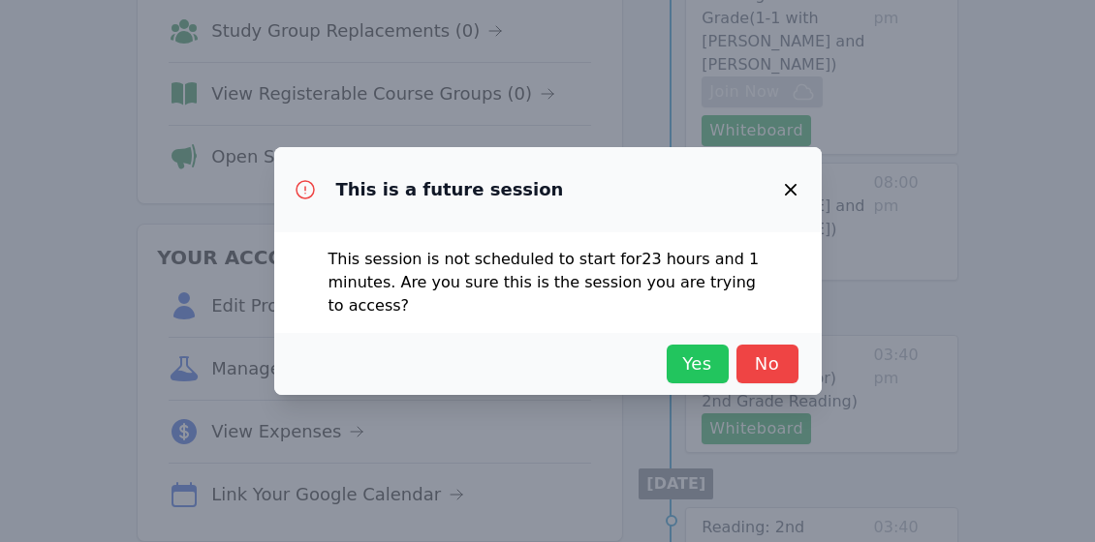
click at [698, 356] on span "Yes" at bounding box center [697, 364] width 43 height 27
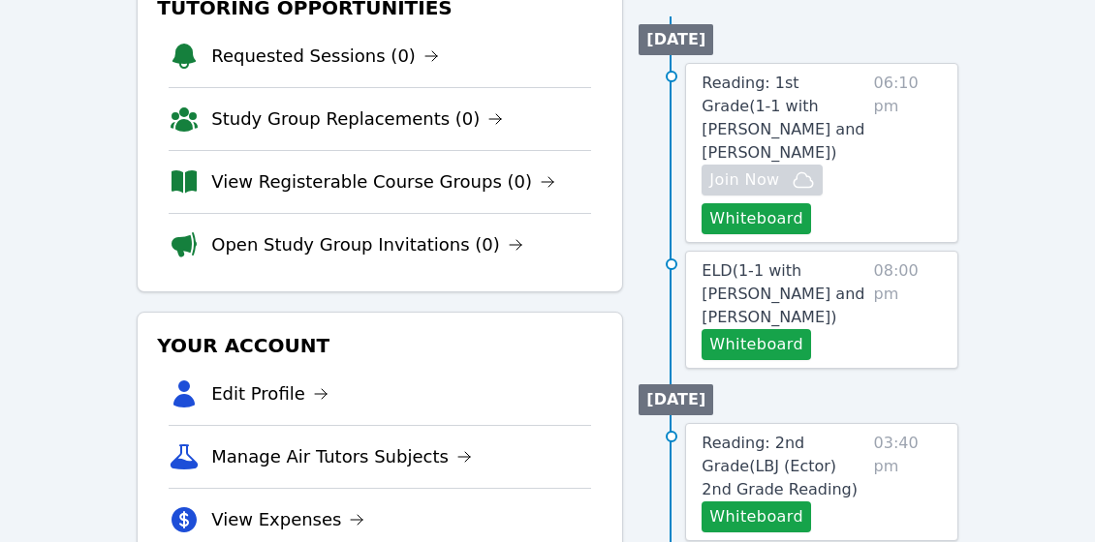
scroll to position [208, 0]
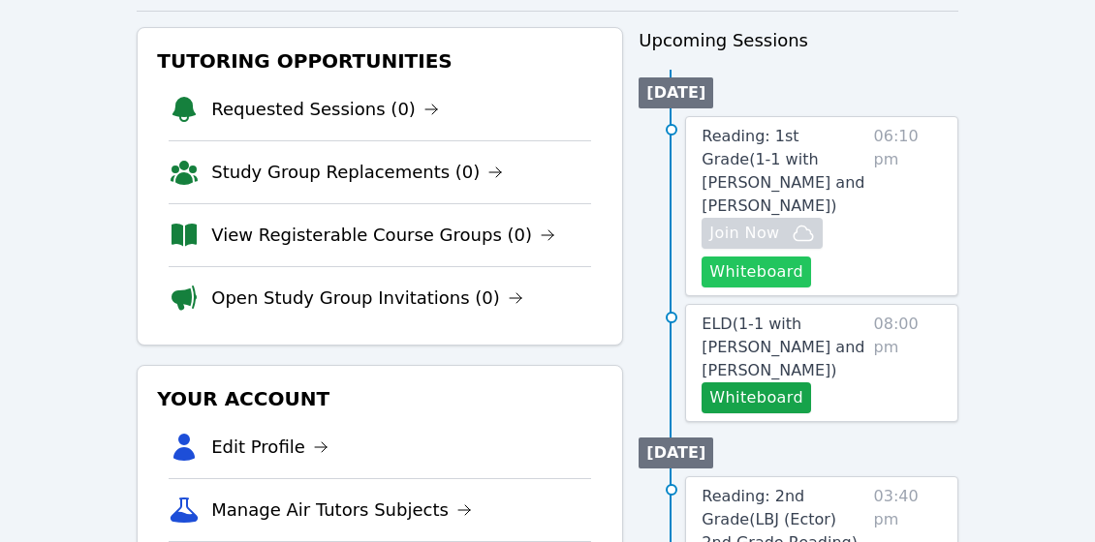
click at [770, 257] on button "Whiteboard" at bounding box center [755, 272] width 109 height 31
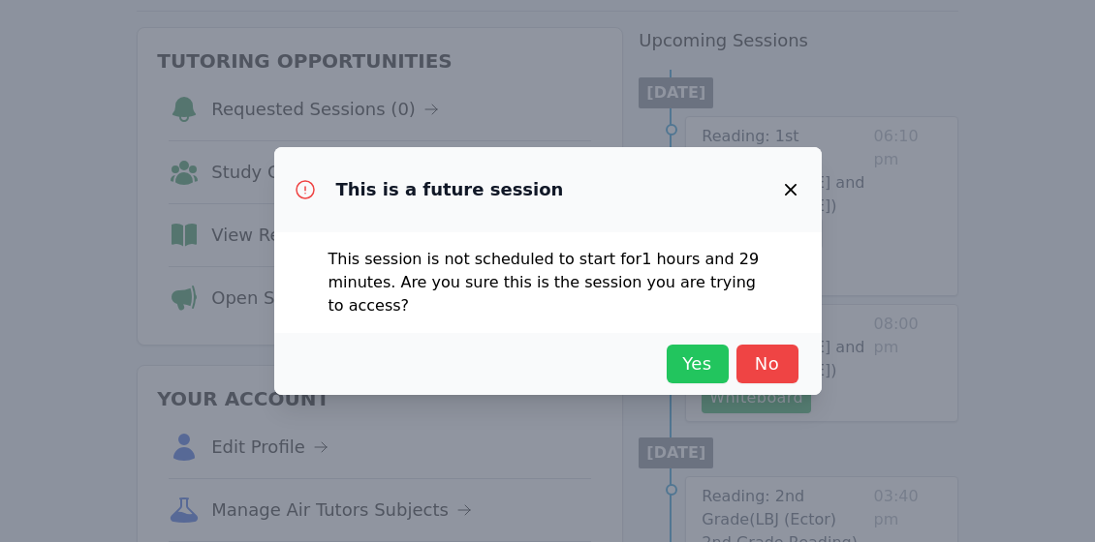
click at [703, 368] on span "Yes" at bounding box center [697, 364] width 43 height 27
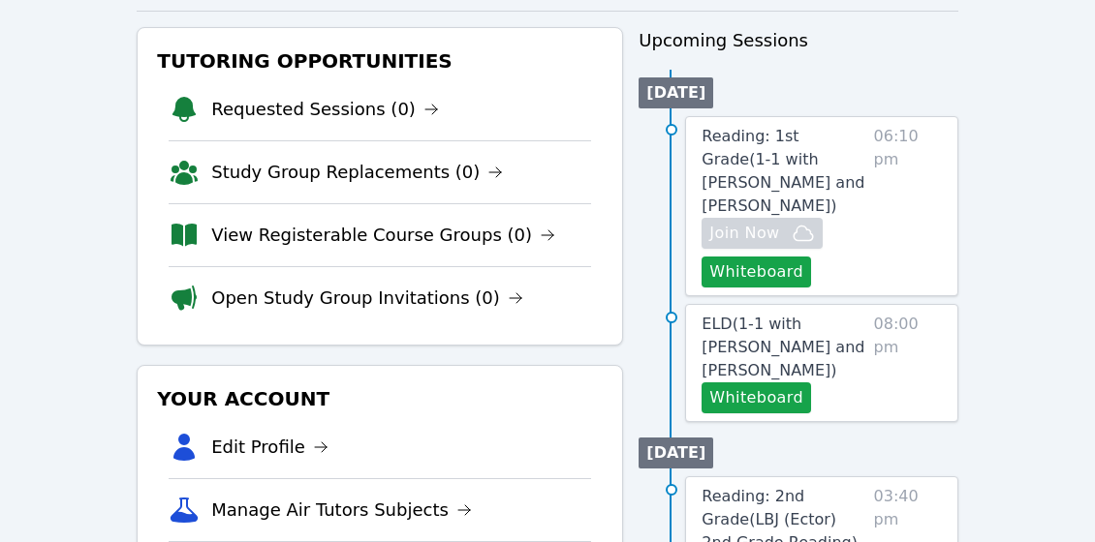
click at [790, 383] on button "Whiteboard" at bounding box center [755, 398] width 109 height 31
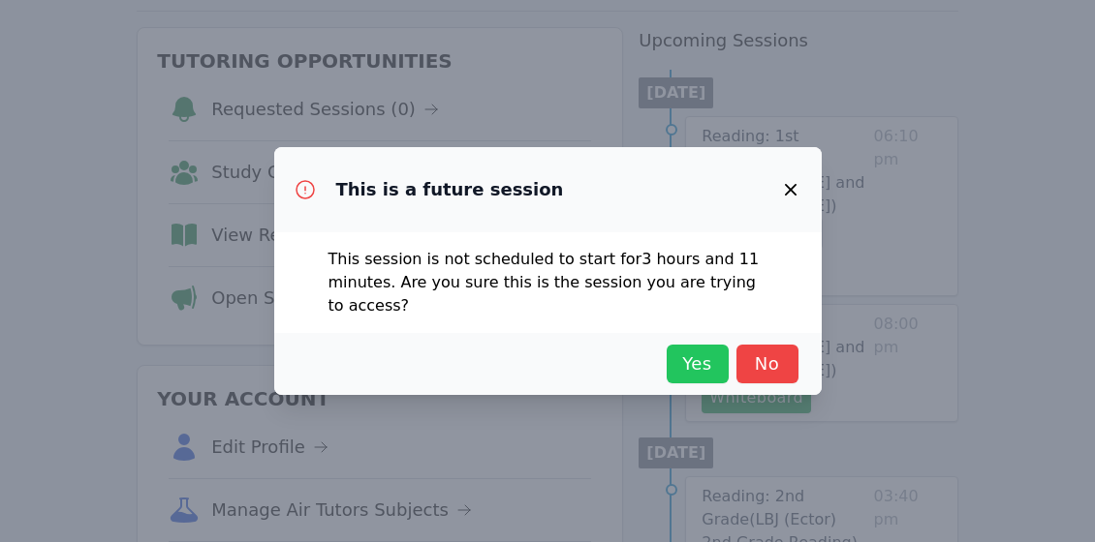
click at [691, 359] on span "Yes" at bounding box center [697, 364] width 43 height 27
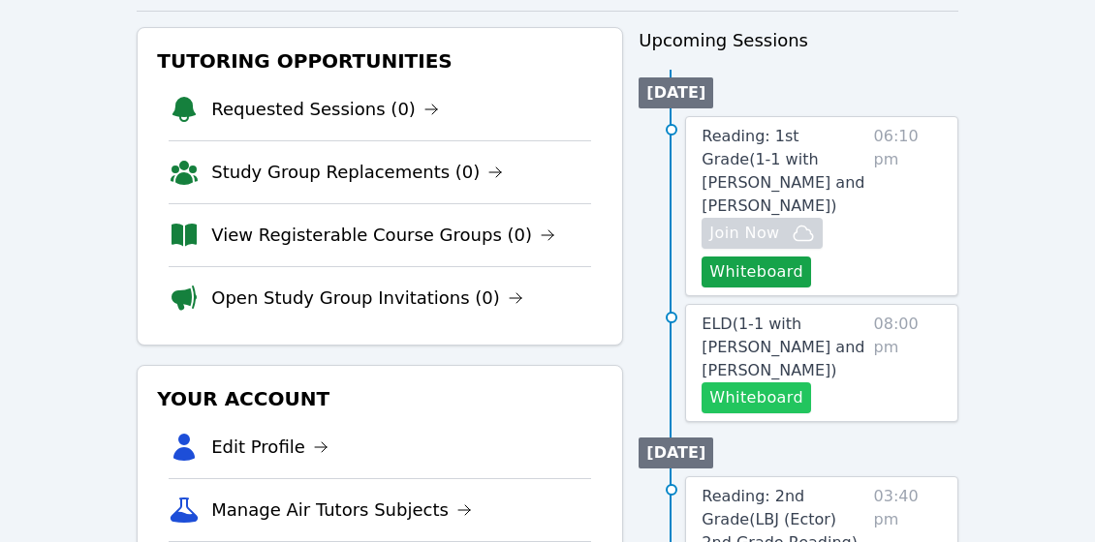
click at [782, 383] on button "Whiteboard" at bounding box center [755, 398] width 109 height 31
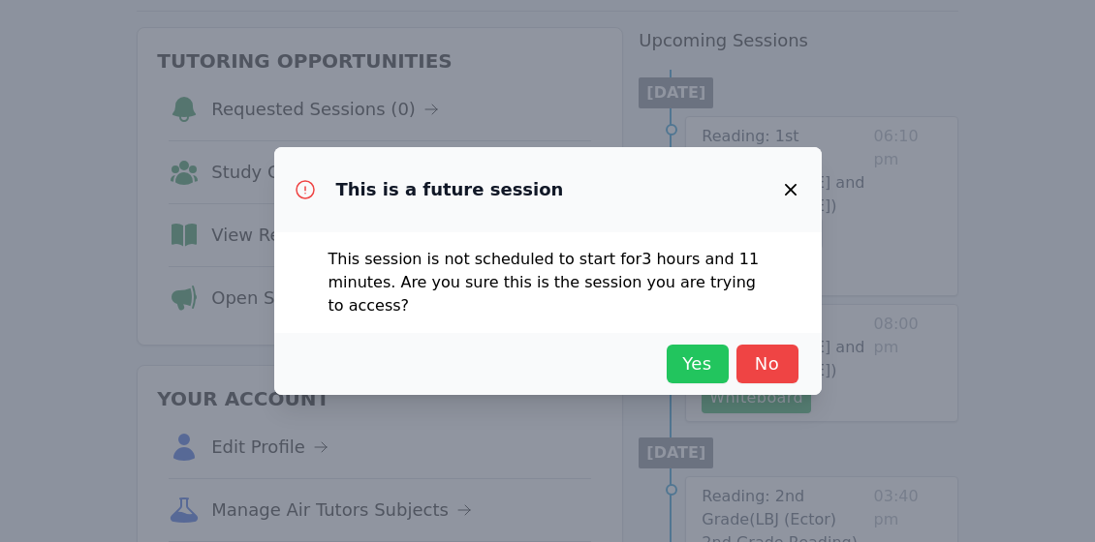
click at [697, 361] on span "Yes" at bounding box center [697, 364] width 43 height 27
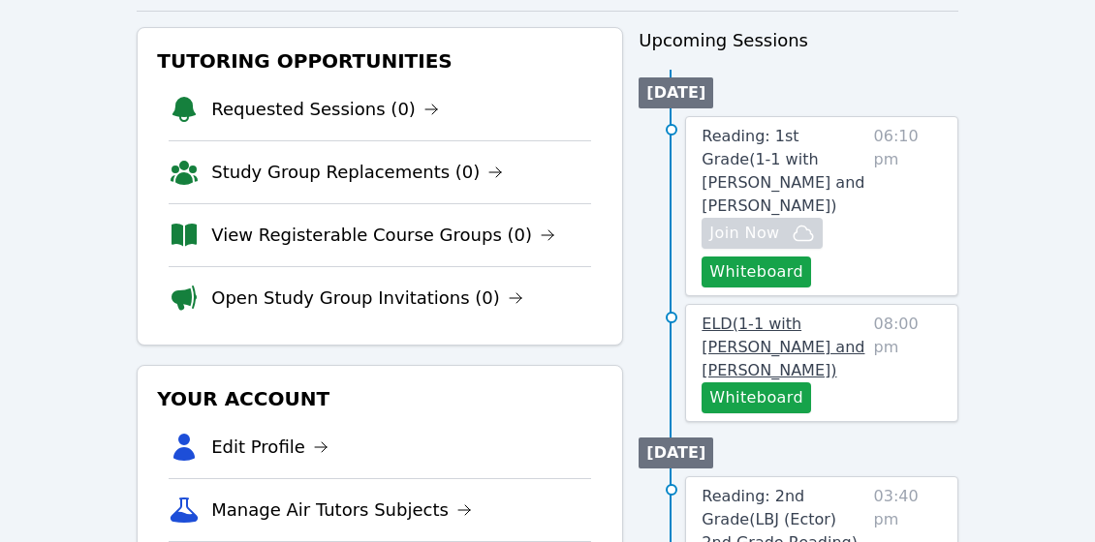
click at [790, 326] on span "ELD ( 1-1 with Eleanor Hakakian and Michelle Bermas )" at bounding box center [782, 347] width 163 height 65
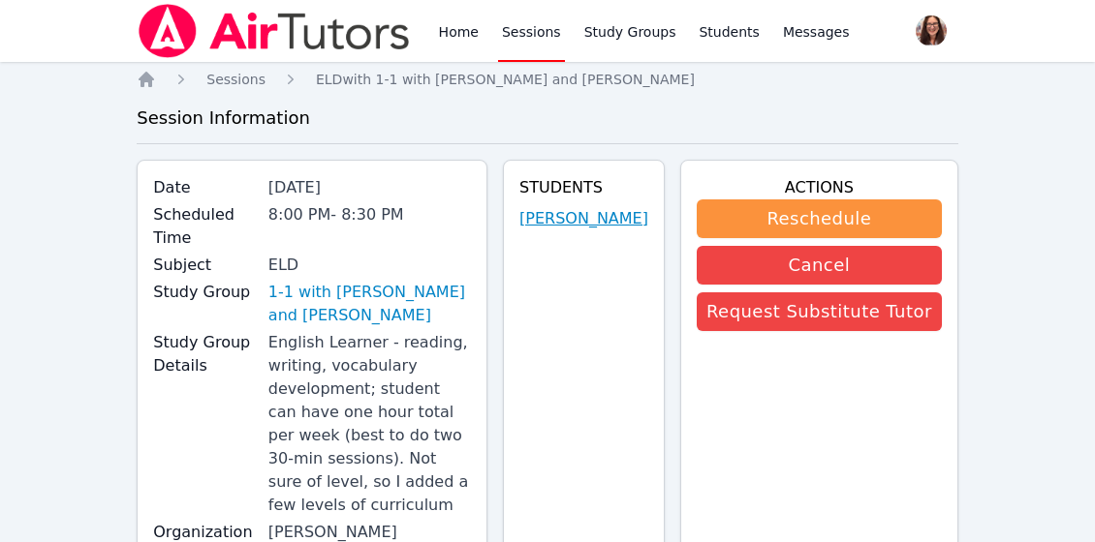
click at [588, 231] on link "Eleanor Hakakian" at bounding box center [583, 218] width 129 height 23
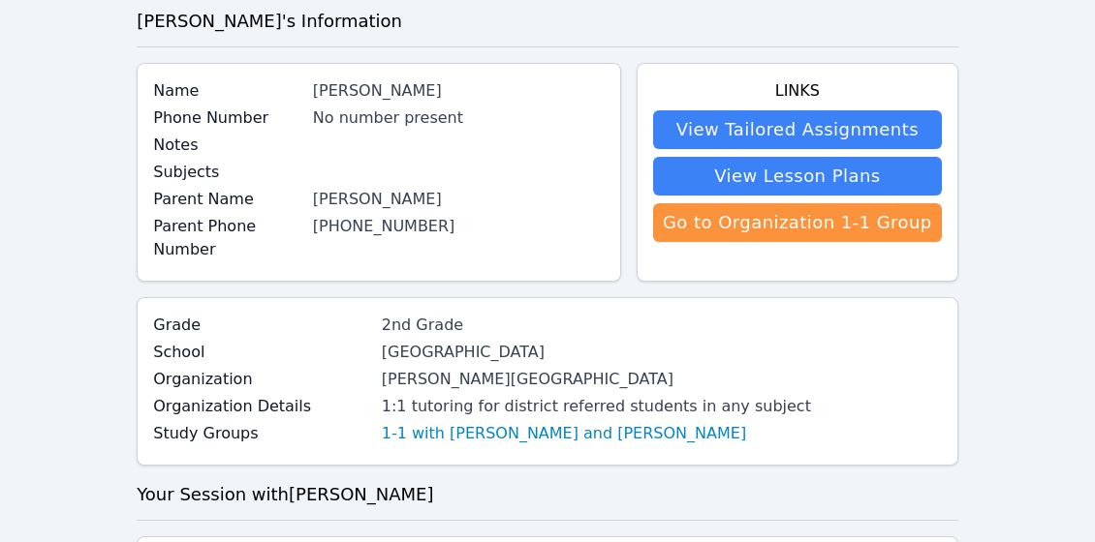
scroll to position [267, 0]
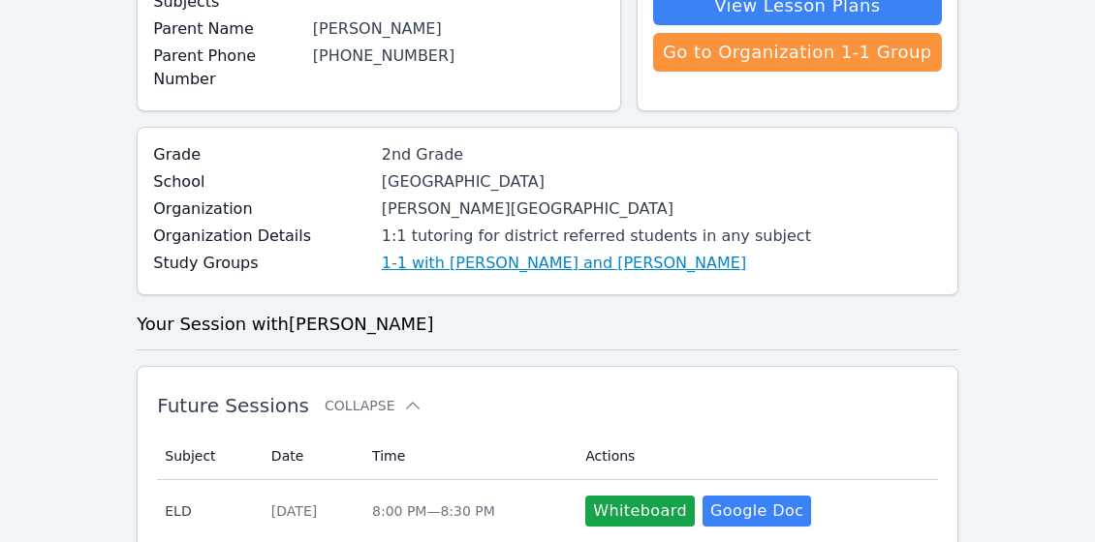
click at [527, 266] on link "1-1 with [PERSON_NAME] and [PERSON_NAME]" at bounding box center [564, 263] width 364 height 23
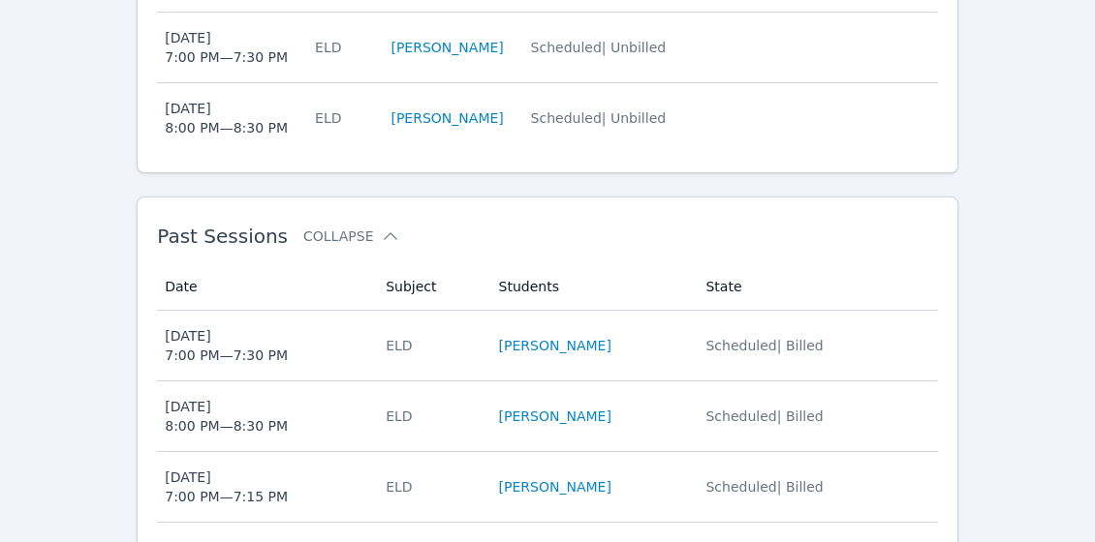
scroll to position [1270, 0]
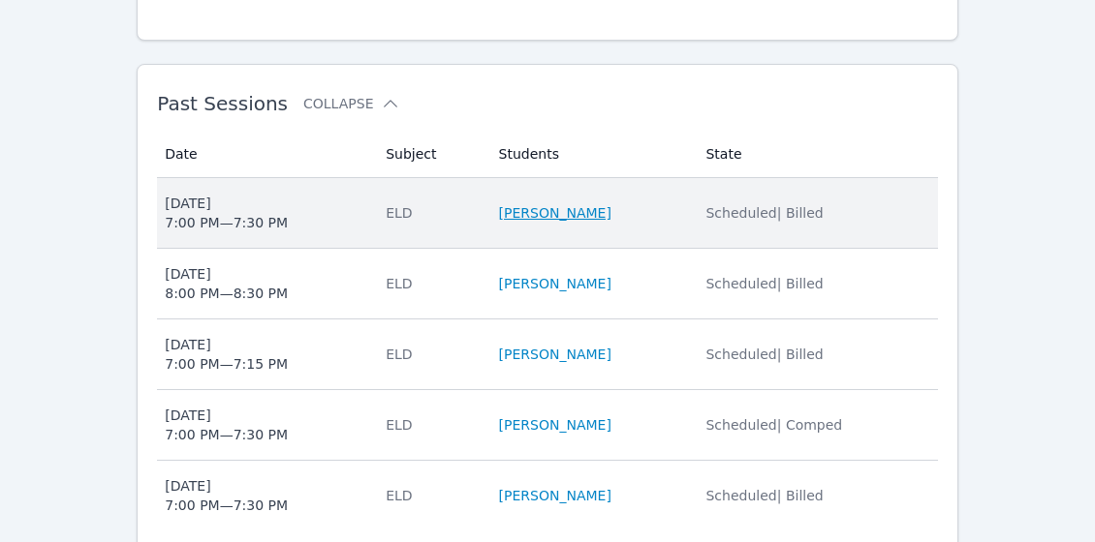
click at [538, 203] on link "Eleanor Hakakian" at bounding box center [555, 212] width 112 height 19
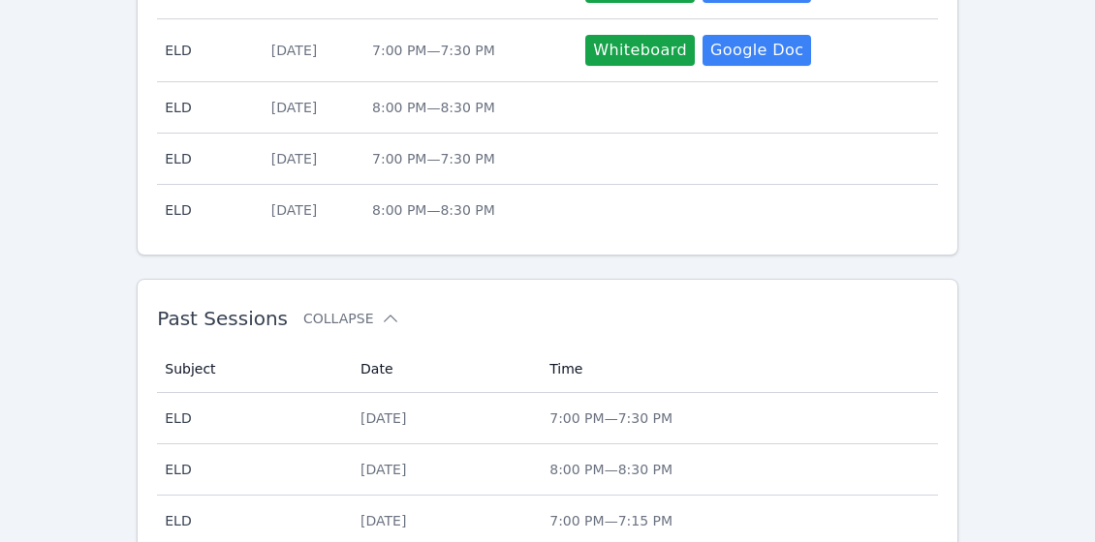
scroll to position [870, 0]
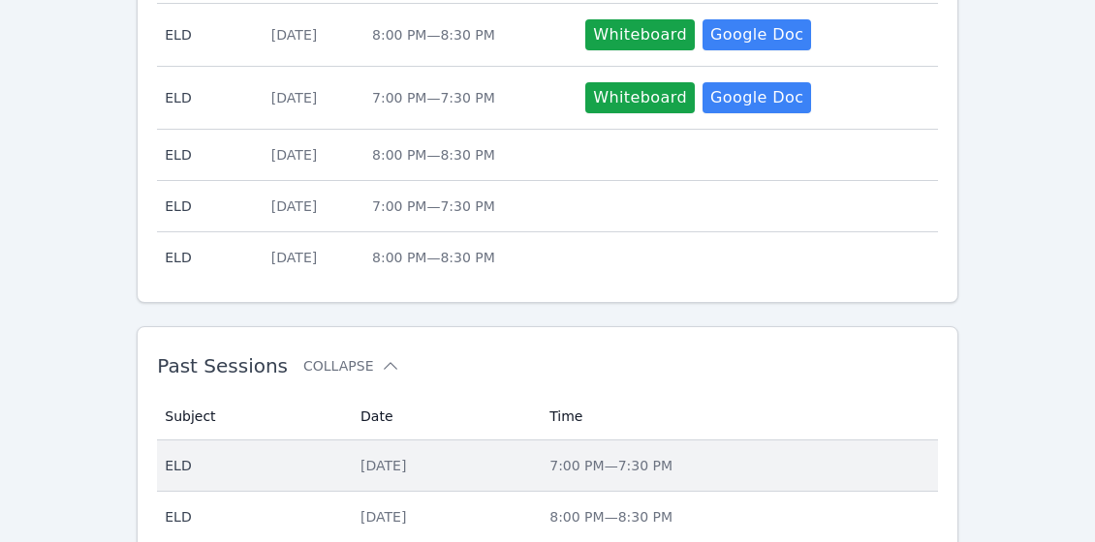
click at [379, 465] on div "Fri Oct 3, 2025" at bounding box center [443, 465] width 166 height 19
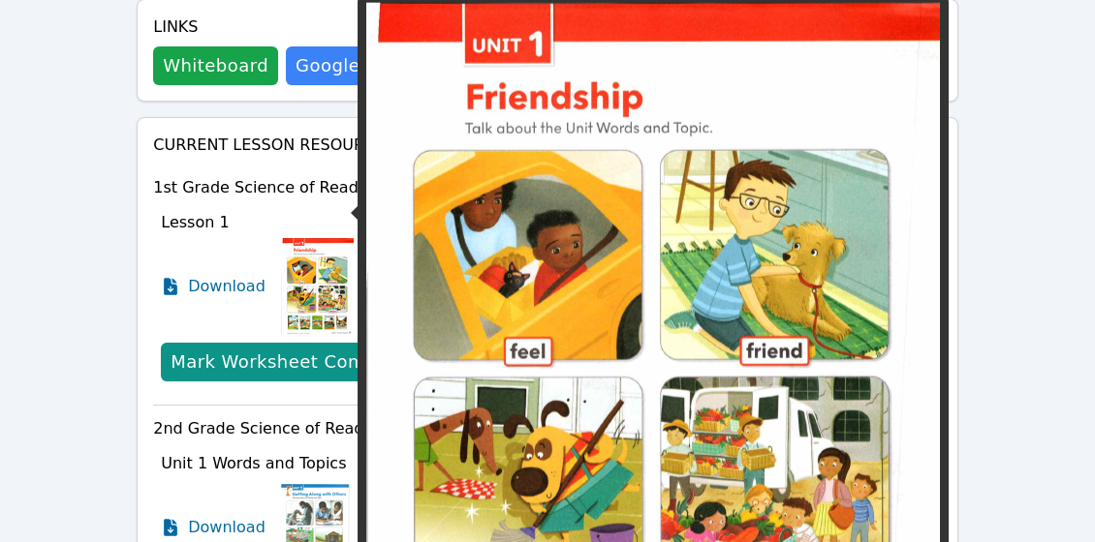
scroll to position [1587, 0]
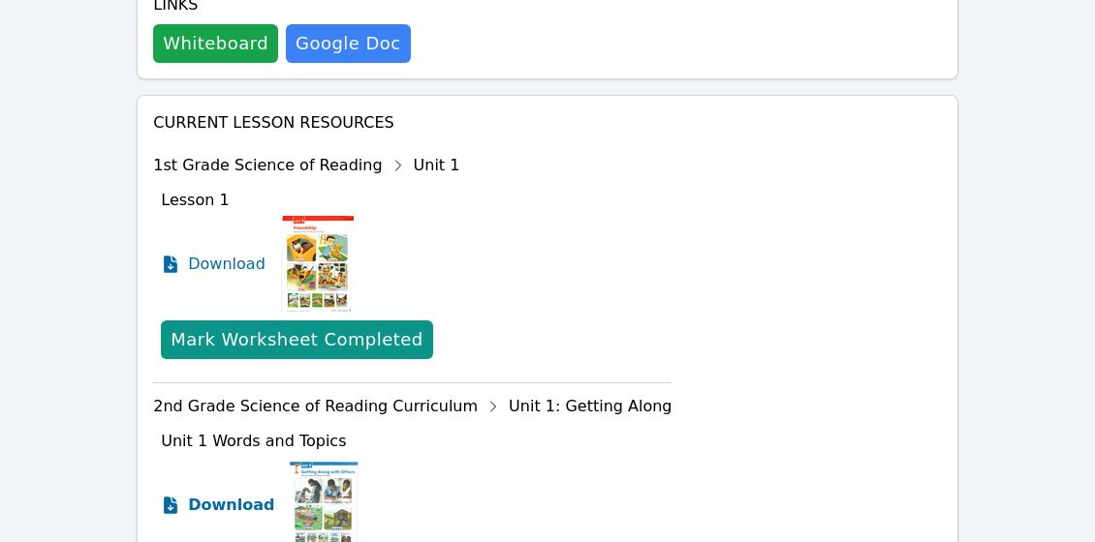
click at [202, 494] on span "Download" at bounding box center [231, 505] width 86 height 23
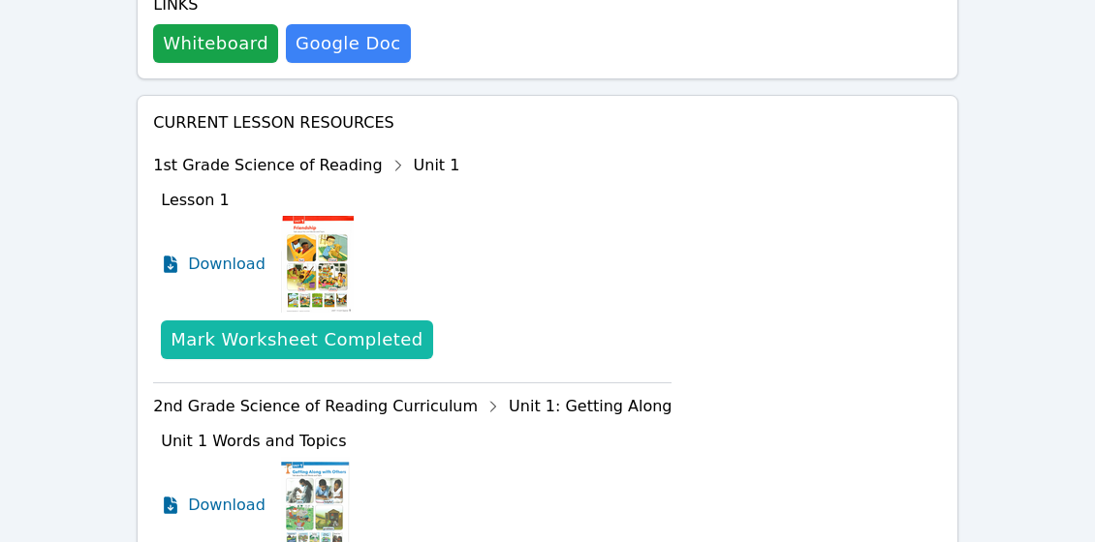
click at [287, 326] on div "Mark Worksheet Completed" at bounding box center [296, 339] width 252 height 27
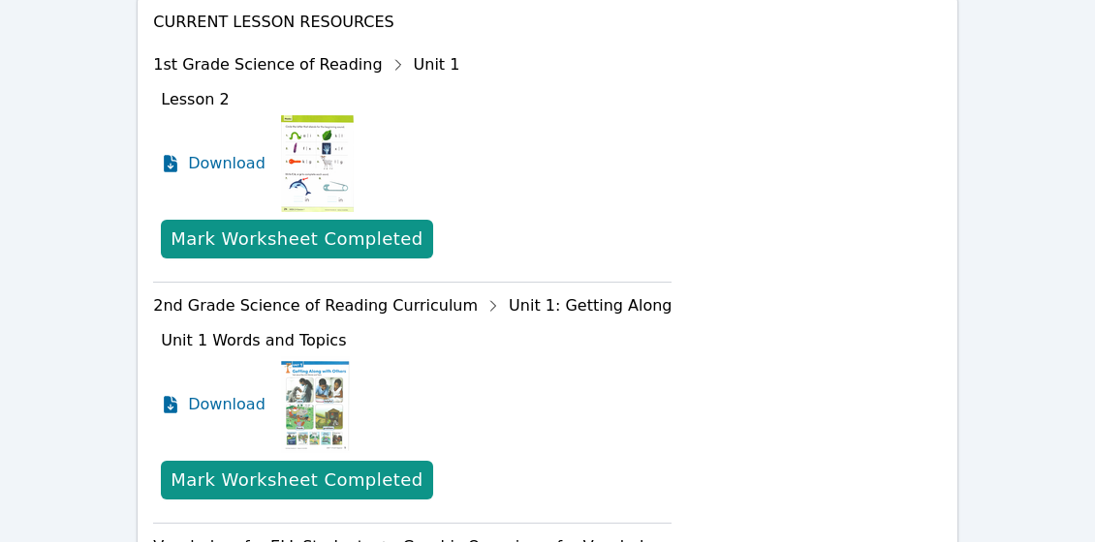
scroll to position [1805, 0]
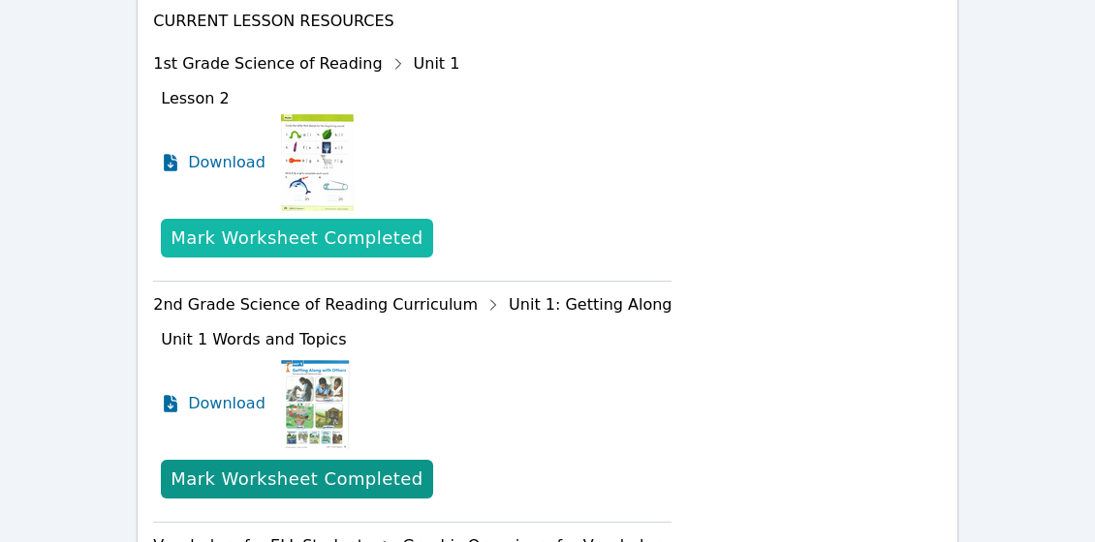
click at [281, 225] on div "Mark Worksheet Completed" at bounding box center [296, 238] width 252 height 27
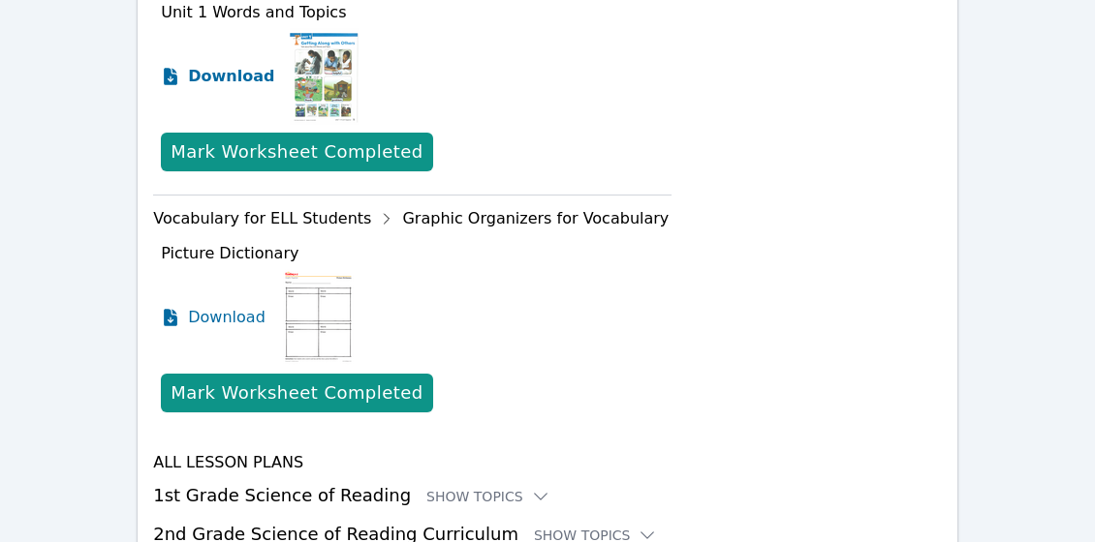
scroll to position [2215, 0]
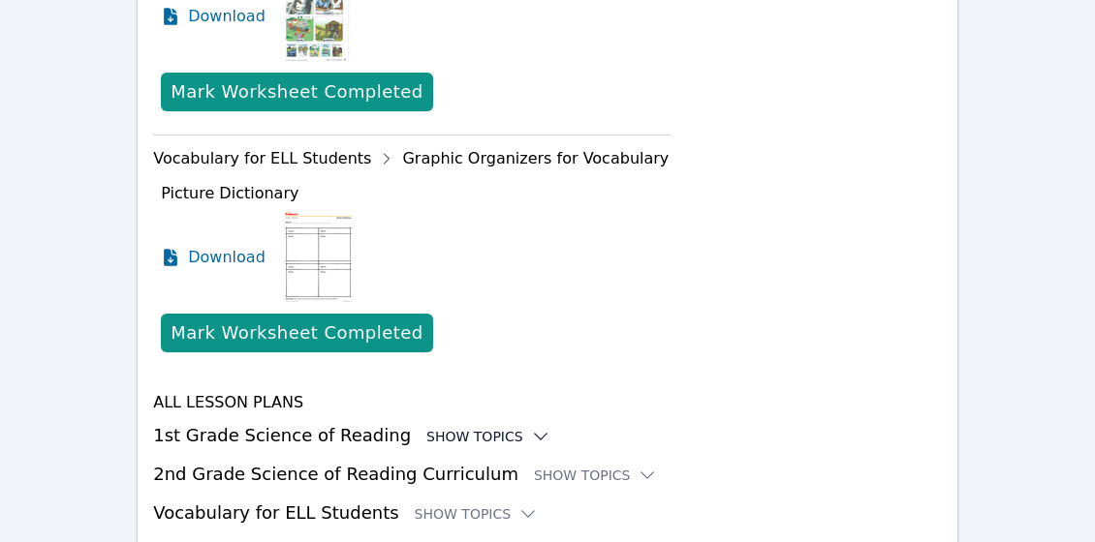
click at [426, 427] on div "Show Topics" at bounding box center [488, 436] width 124 height 19
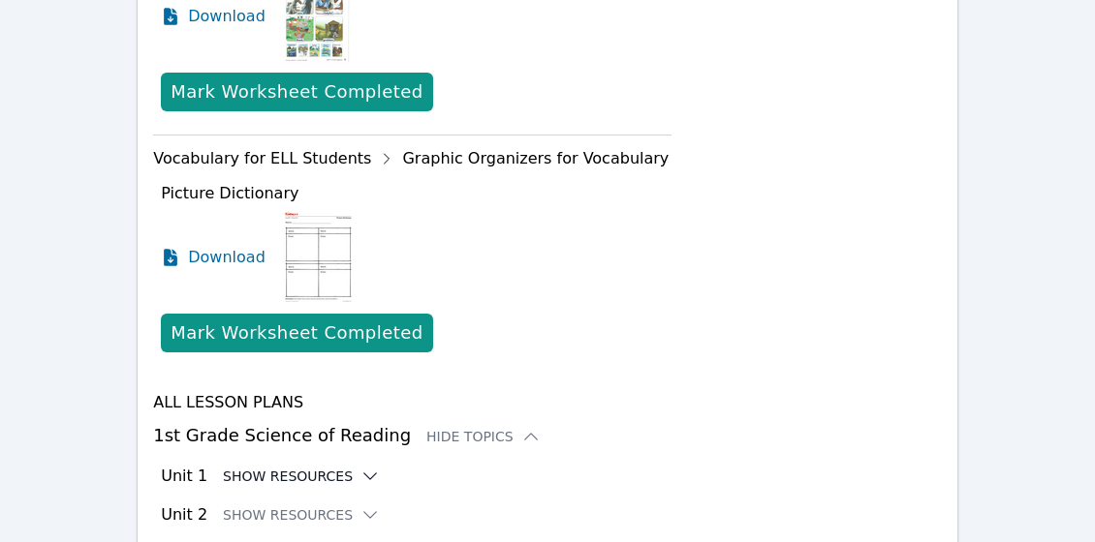
click at [335, 467] on button "Show Resources" at bounding box center [301, 476] width 157 height 19
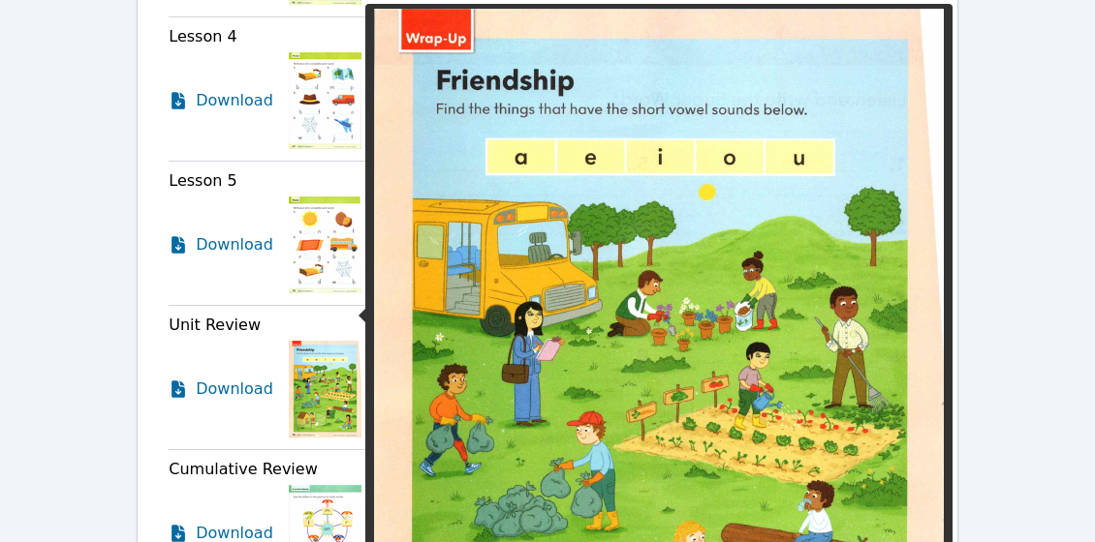
scroll to position [3191, 0]
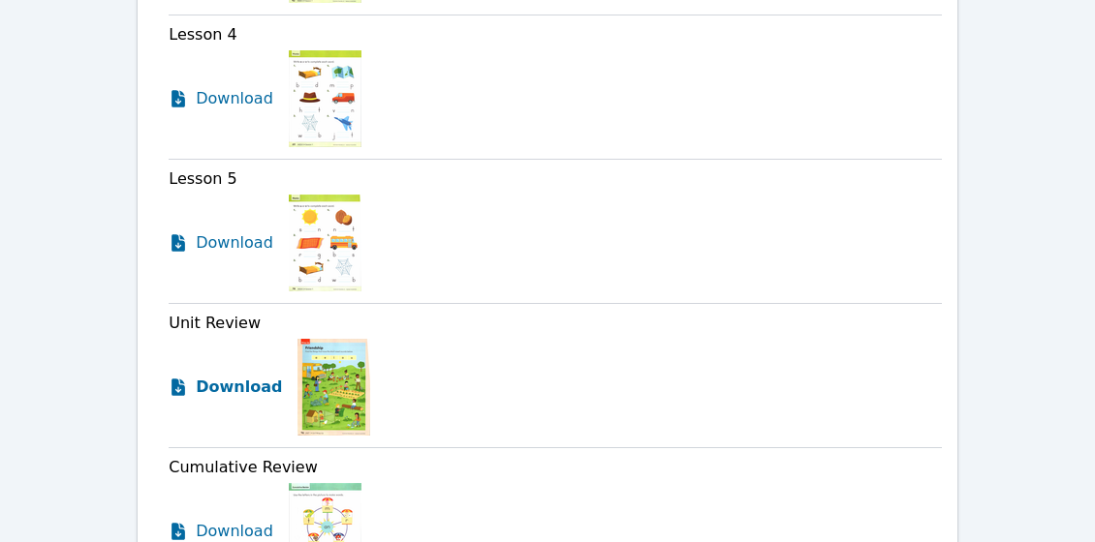
click at [246, 376] on span "Download" at bounding box center [239, 387] width 86 height 23
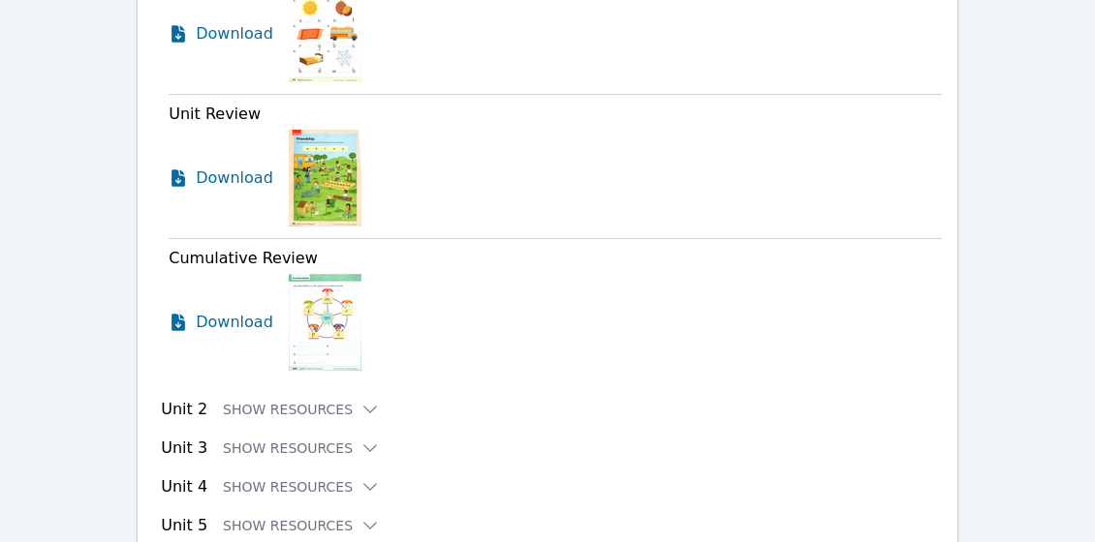
scroll to position [3399, 0]
click at [287, 401] on button "Show Resources" at bounding box center [301, 410] width 157 height 19
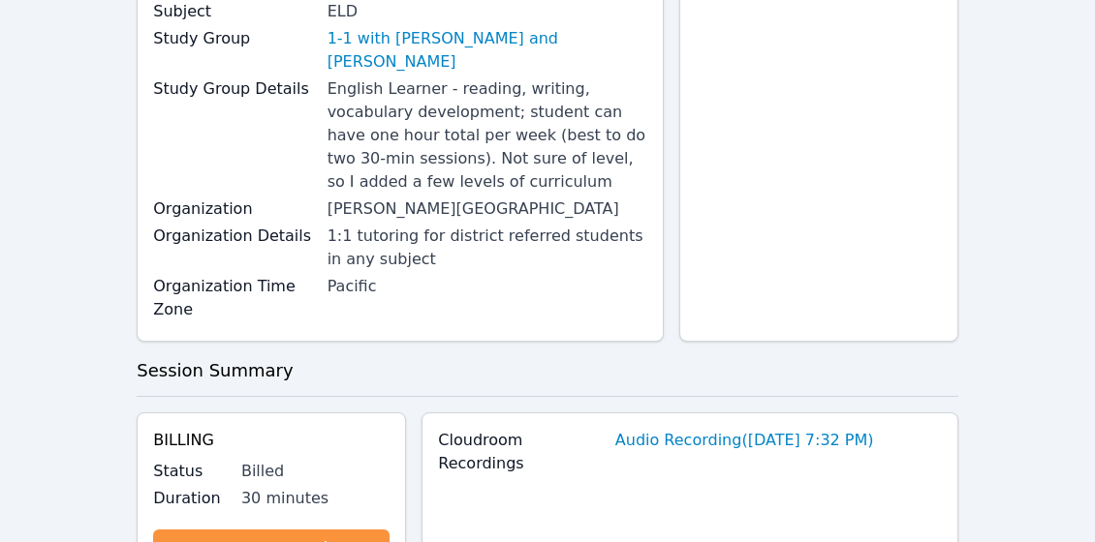
scroll to position [0, 0]
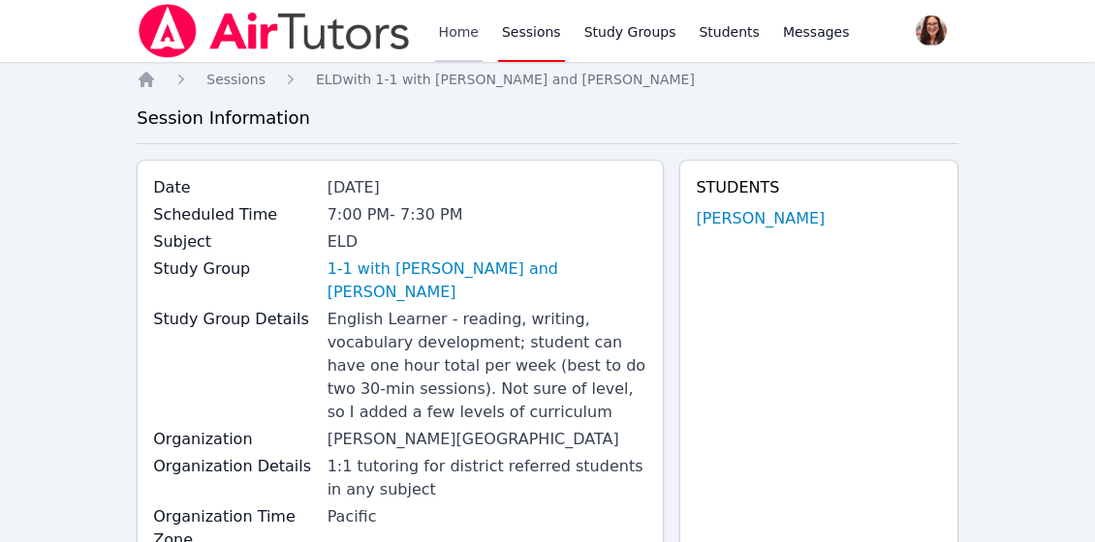
click at [458, 33] on link "Home" at bounding box center [458, 31] width 47 height 62
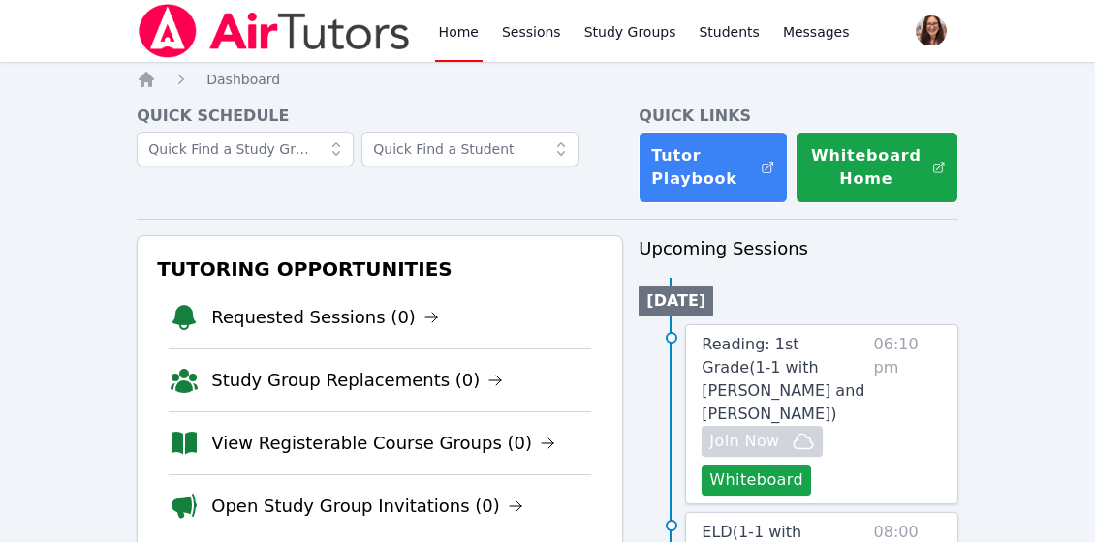
click at [456, 37] on link "Home" at bounding box center [458, 31] width 47 height 62
click at [456, 34] on link "Home" at bounding box center [458, 31] width 47 height 62
click at [148, 81] on icon "Breadcrumb" at bounding box center [146, 79] width 15 height 15
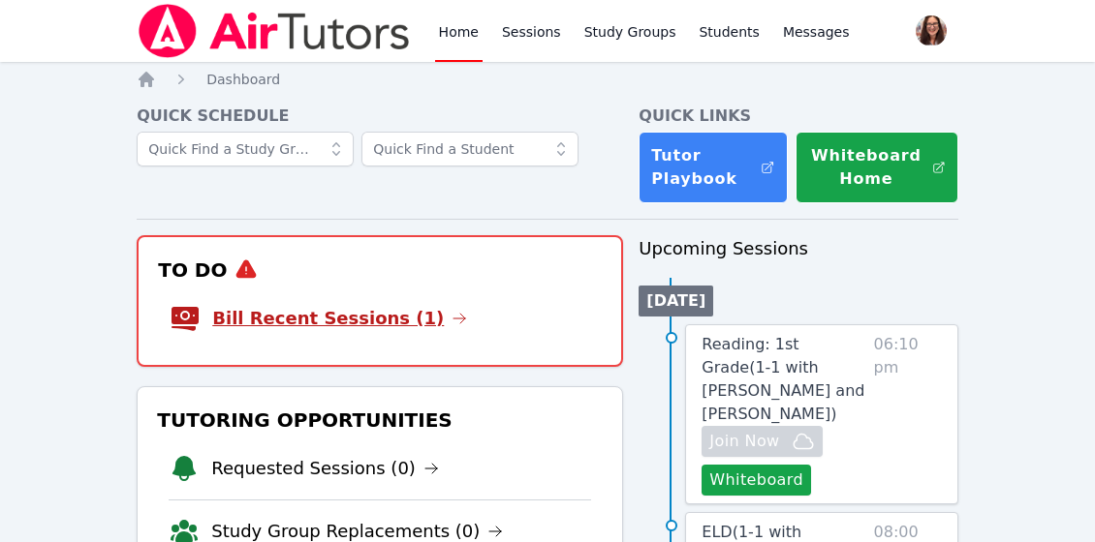
click at [346, 322] on link "Bill Recent Sessions (1)" at bounding box center [339, 318] width 255 height 27
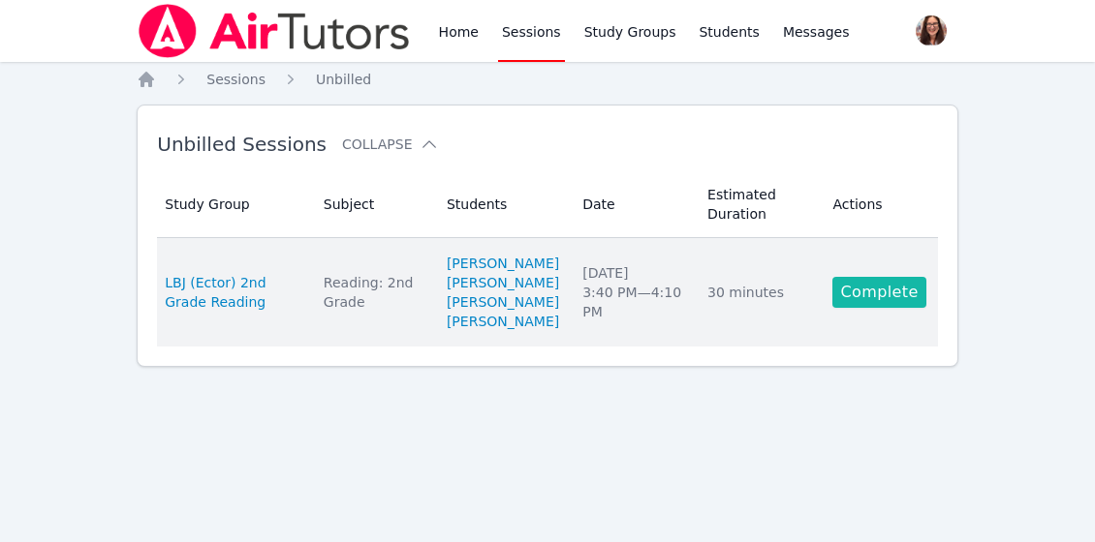
click at [872, 299] on link "Complete" at bounding box center [878, 292] width 93 height 31
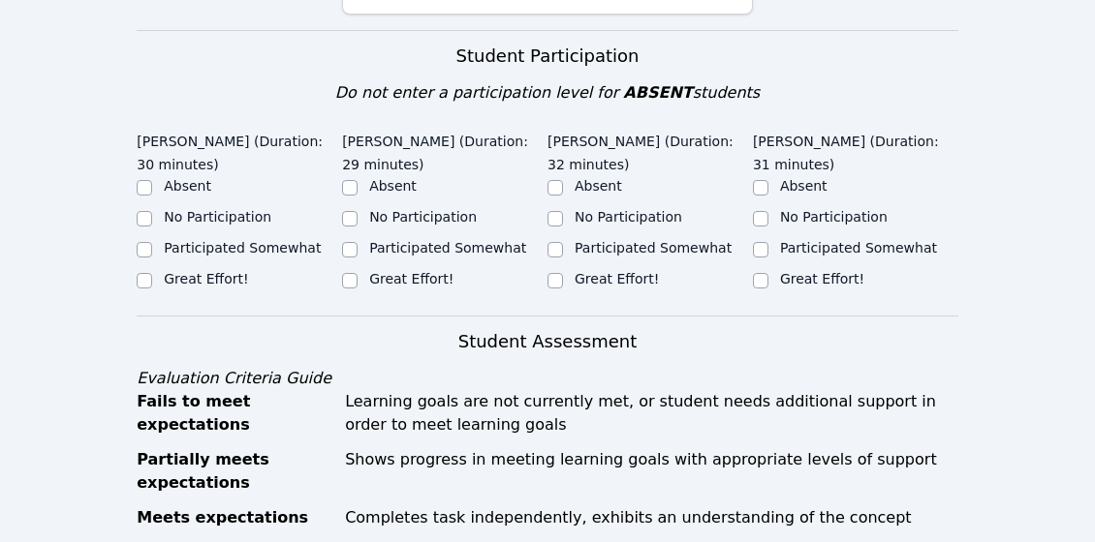
scroll to position [583, 0]
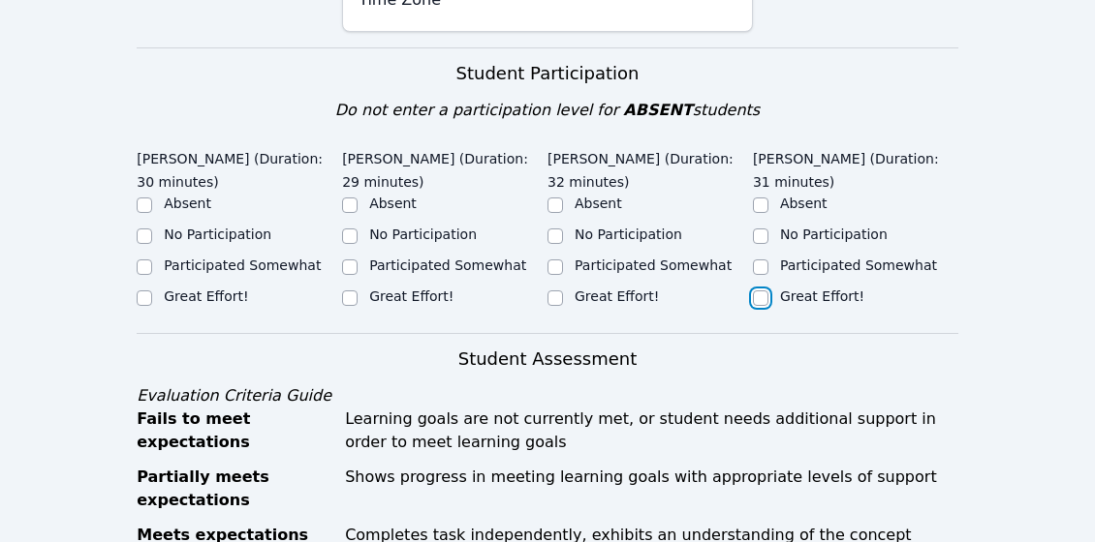
click at [764, 291] on input "Great Effort!" at bounding box center [760, 298] width 15 height 15
checkbox input "true"
click at [549, 291] on input "Great Effort!" at bounding box center [554, 298] width 15 height 15
checkbox input "true"
click at [343, 291] on input "Great Effort!" at bounding box center [349, 298] width 15 height 15
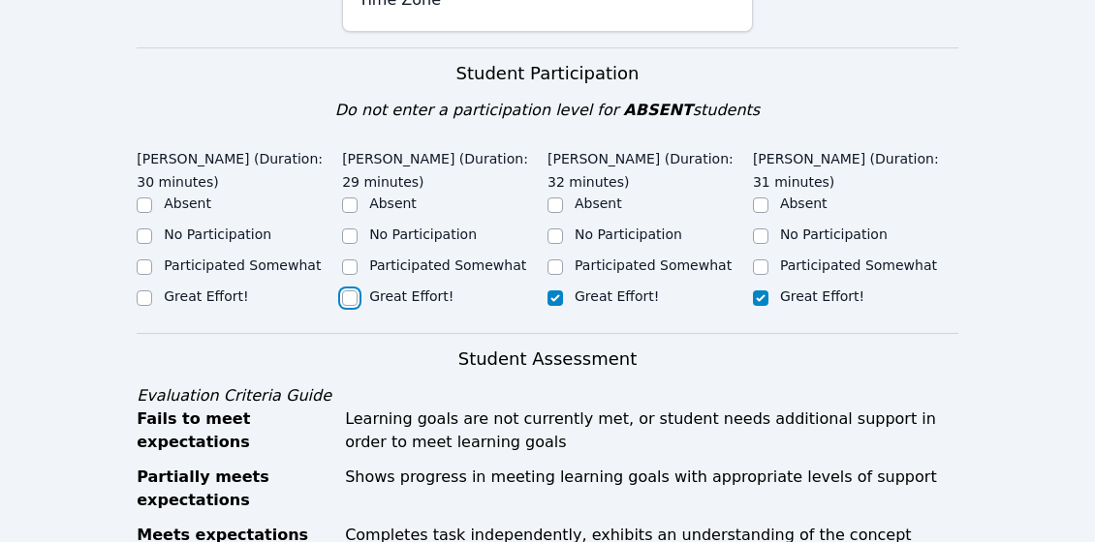
checkbox input "true"
click at [145, 291] on input "Great Effort!" at bounding box center [144, 298] width 15 height 15
checkbox input "true"
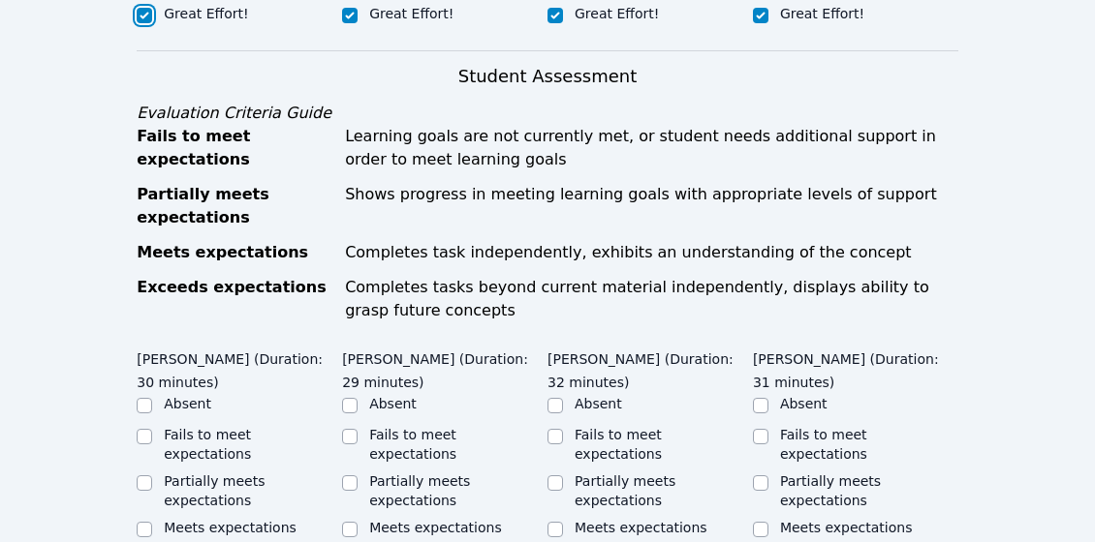
scroll to position [912, 0]
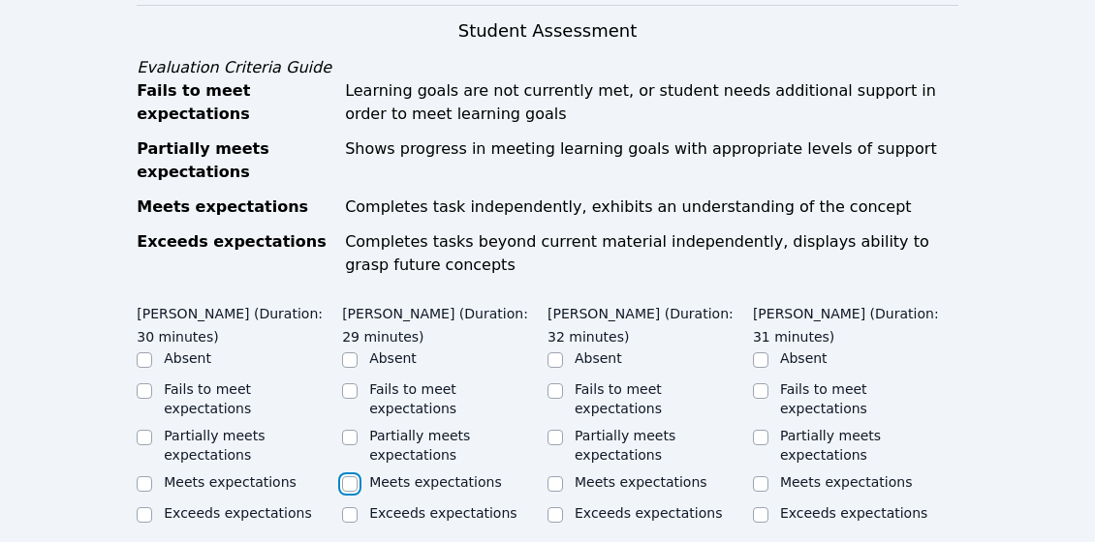
click at [348, 477] on input "Meets expectations" at bounding box center [349, 484] width 15 height 15
checkbox input "true"
click at [145, 508] on input "Exceeds expectations" at bounding box center [144, 515] width 15 height 15
checkbox input "true"
click at [554, 430] on input "Partially meets expectations" at bounding box center [554, 437] width 15 height 15
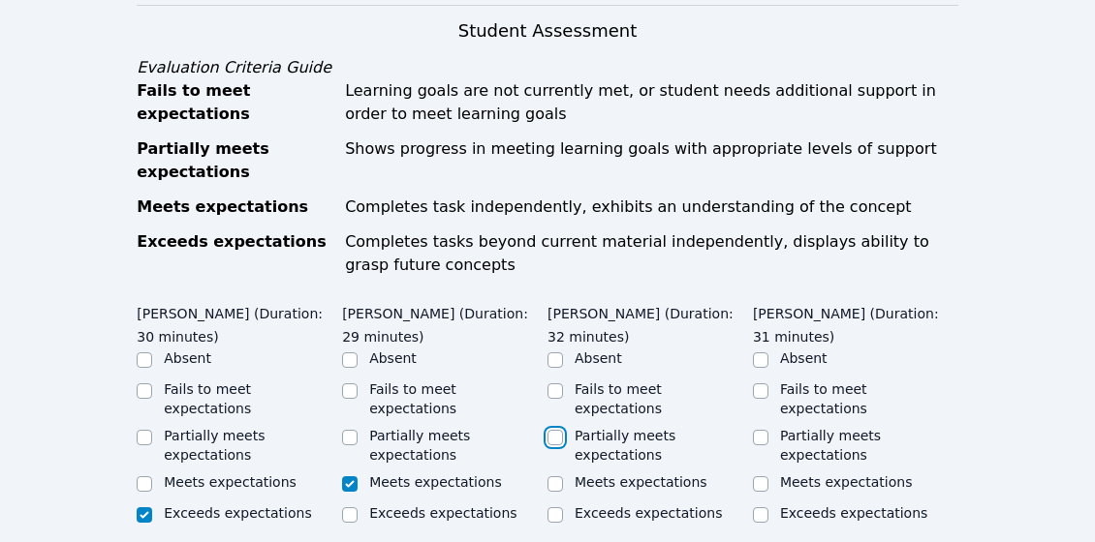
checkbox input "true"
click at [768, 426] on div "Partially meets expectations" at bounding box center [855, 445] width 205 height 39
click at [763, 430] on input "Partially meets expectations" at bounding box center [760, 437] width 15 height 15
checkbox input "true"
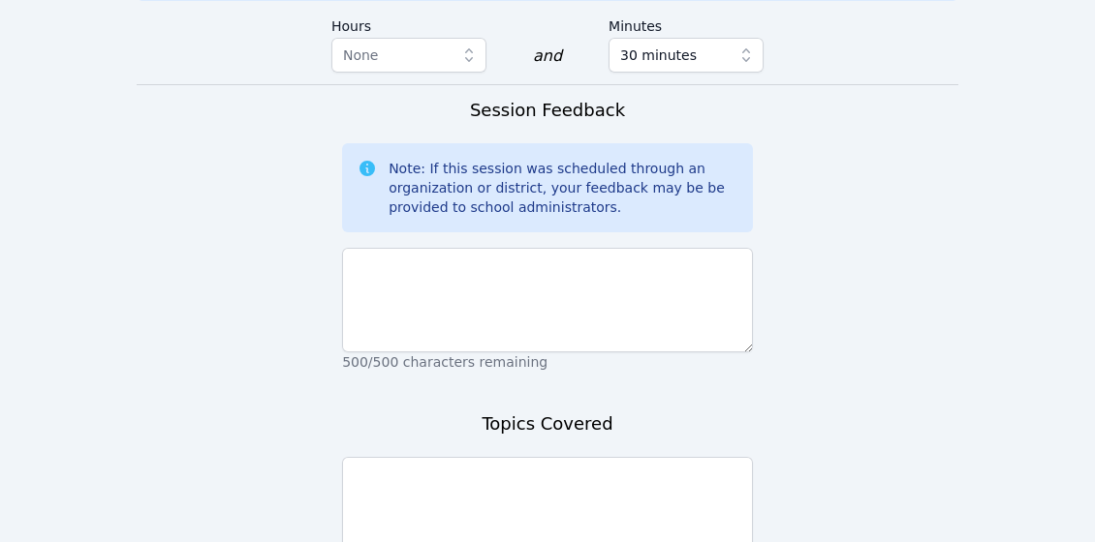
scroll to position [1600, 0]
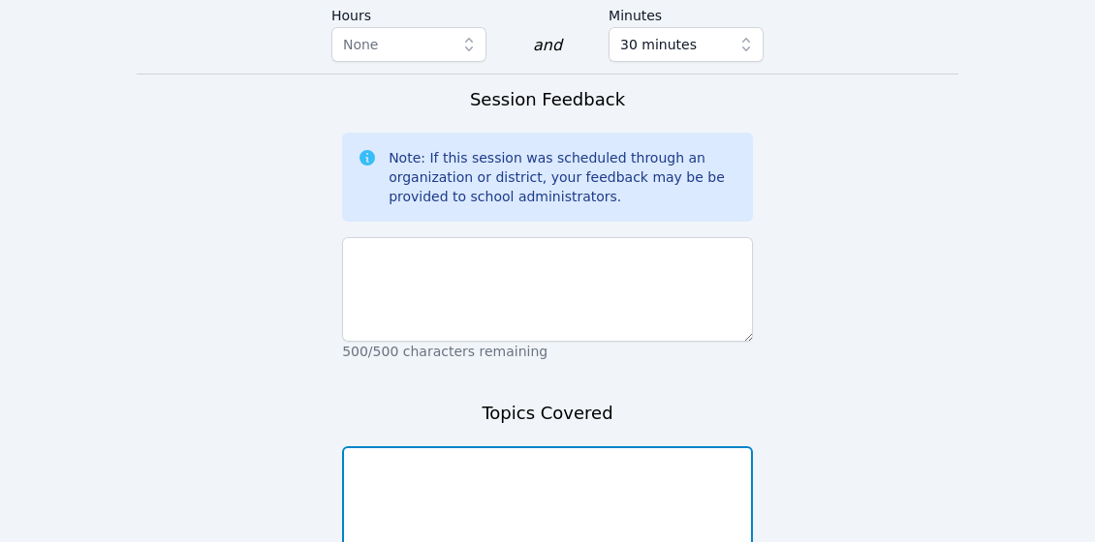
click at [741, 447] on textarea at bounding box center [547, 499] width 411 height 105
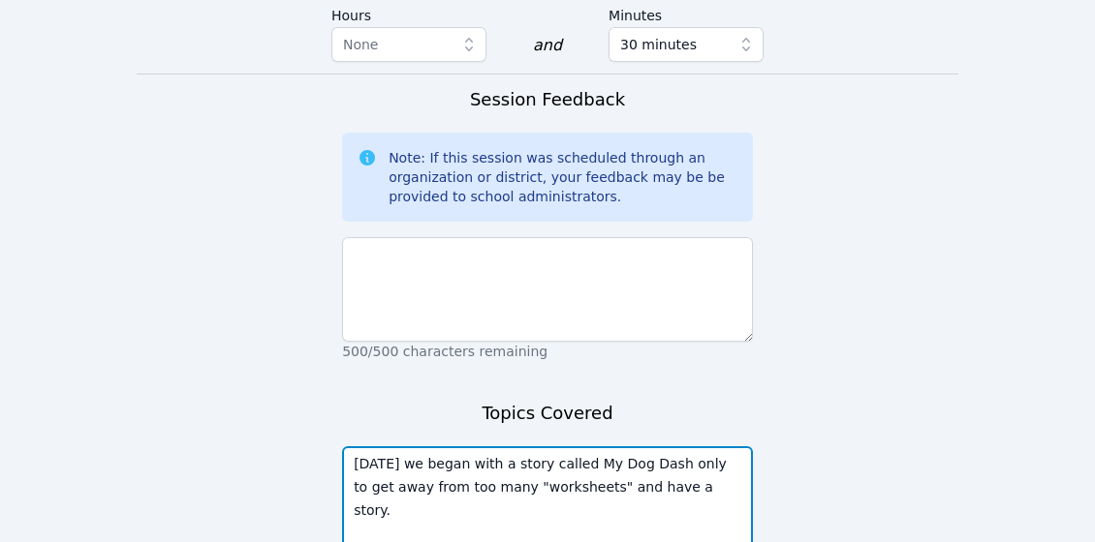
click at [672, 447] on textarea "[DATE] we began with a story called My Dog Dash only to get away from too many …" at bounding box center [547, 499] width 411 height 105
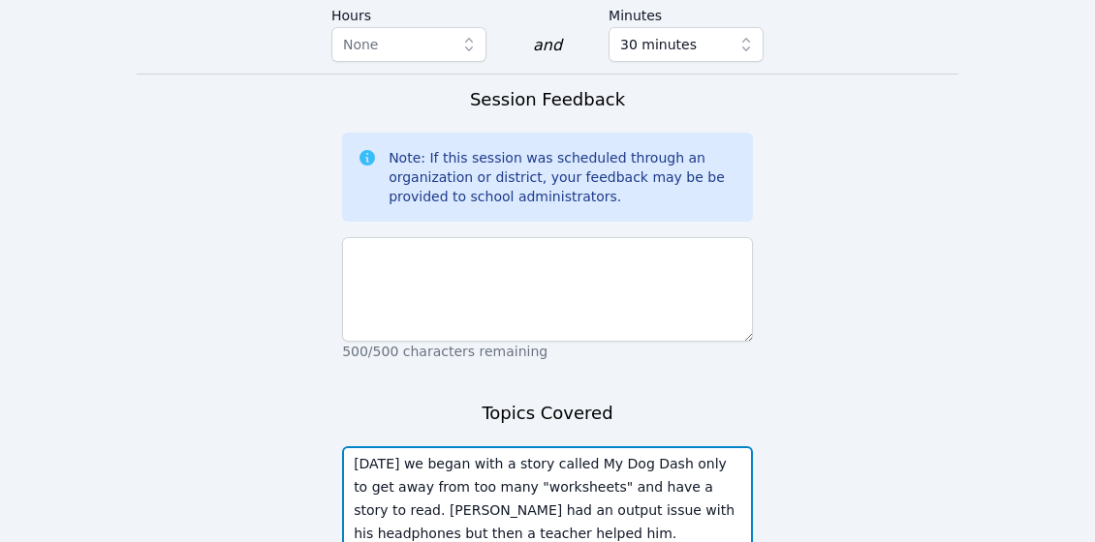
click at [701, 447] on textarea "[DATE] we began with a story called My Dog Dash only to get away from too many …" at bounding box center [547, 499] width 411 height 105
click at [584, 451] on textarea "[DATE] we began with a story called My Dog Dash only to get away from too many …" at bounding box center [547, 499] width 411 height 105
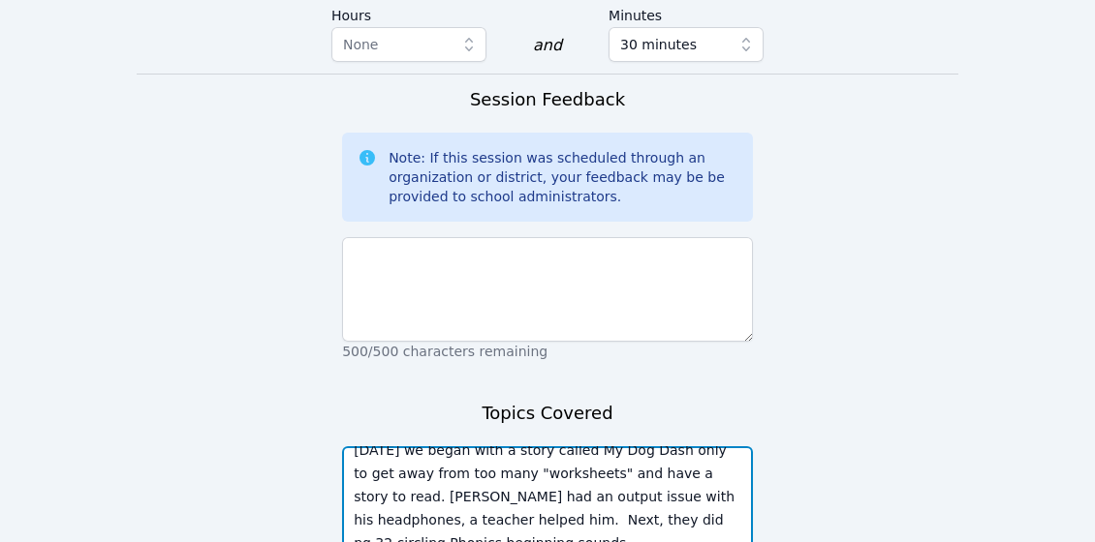
scroll to position [37, 0]
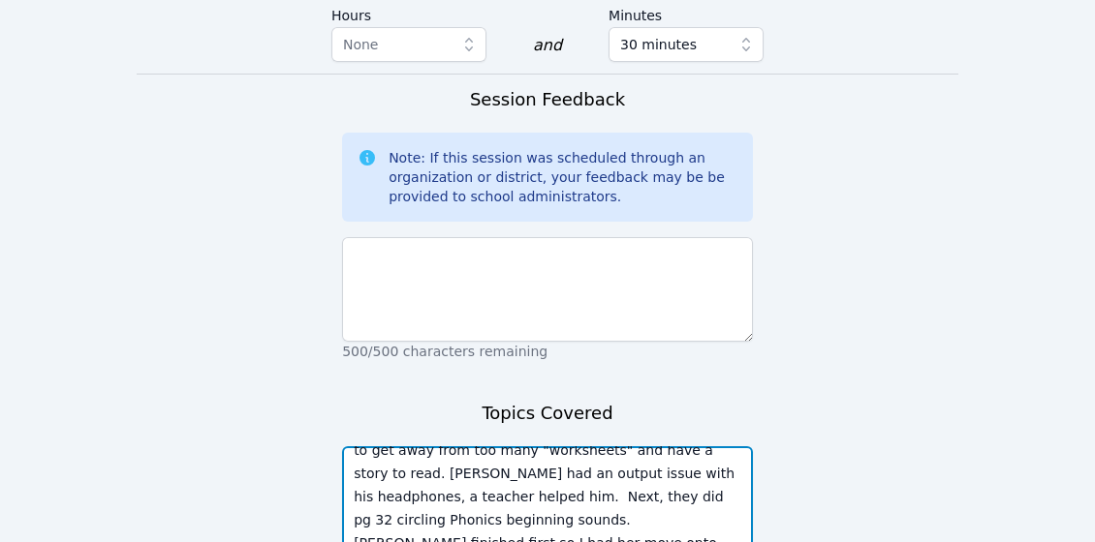
type textarea "[DATE] we began with a story called My Dog Dash only to get away from too many …"
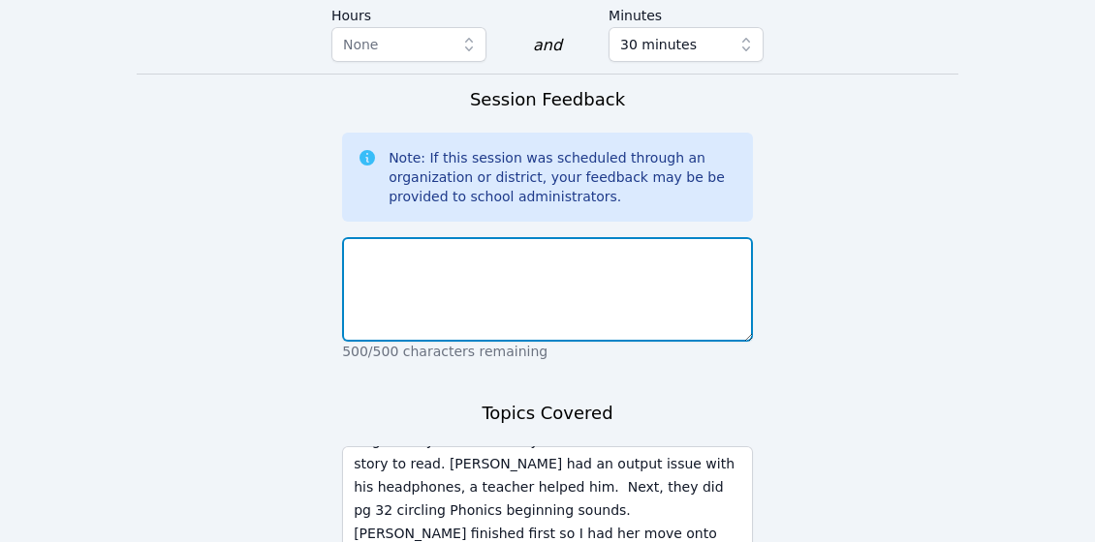
click at [630, 237] on textarea at bounding box center [547, 289] width 411 height 105
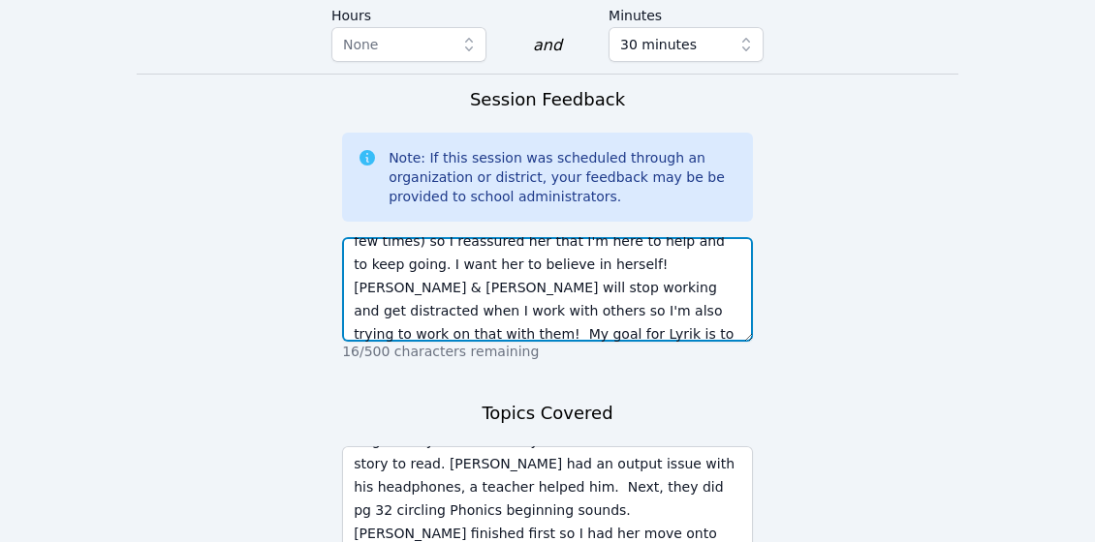
scroll to position [107, 0]
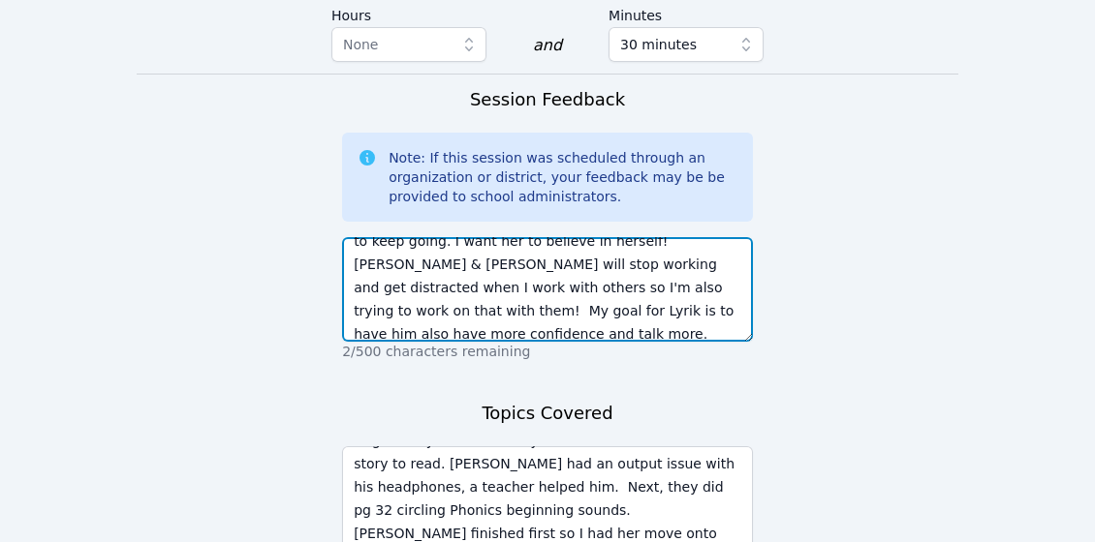
click at [552, 237] on textarea "Happy [DATE]! [PERSON_NAME] is doing exceptional. She is now working independen…" at bounding box center [547, 289] width 411 height 105
drag, startPoint x: 562, startPoint y: 232, endPoint x: 660, endPoint y: 234, distance: 97.9
click at [660, 237] on textarea "Happy [DATE]! [PERSON_NAME] is doing exceptional. She is now working independen…" at bounding box center [547, 289] width 411 height 105
click at [556, 237] on textarea "Happy [DATE]! [PERSON_NAME] is doing exceptional. She is now working independen…" at bounding box center [547, 289] width 411 height 105
click at [651, 237] on textarea "Happy [DATE]! [PERSON_NAME] is doing exceptional. She is now working independen…" at bounding box center [547, 289] width 411 height 105
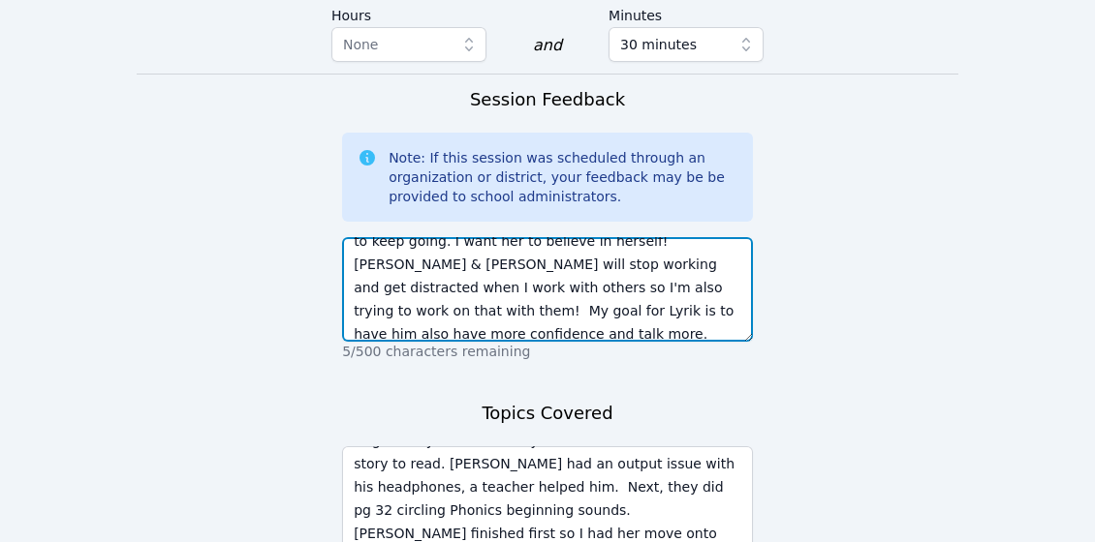
click at [565, 242] on textarea "Happy [DATE]! [PERSON_NAME] is doing exceptional. She is now working independen…" at bounding box center [547, 289] width 411 height 105
type textarea "Happy [DATE]! [PERSON_NAME] is doing exceptional. She is now working independen…"
